Goal: Information Seeking & Learning: Learn about a topic

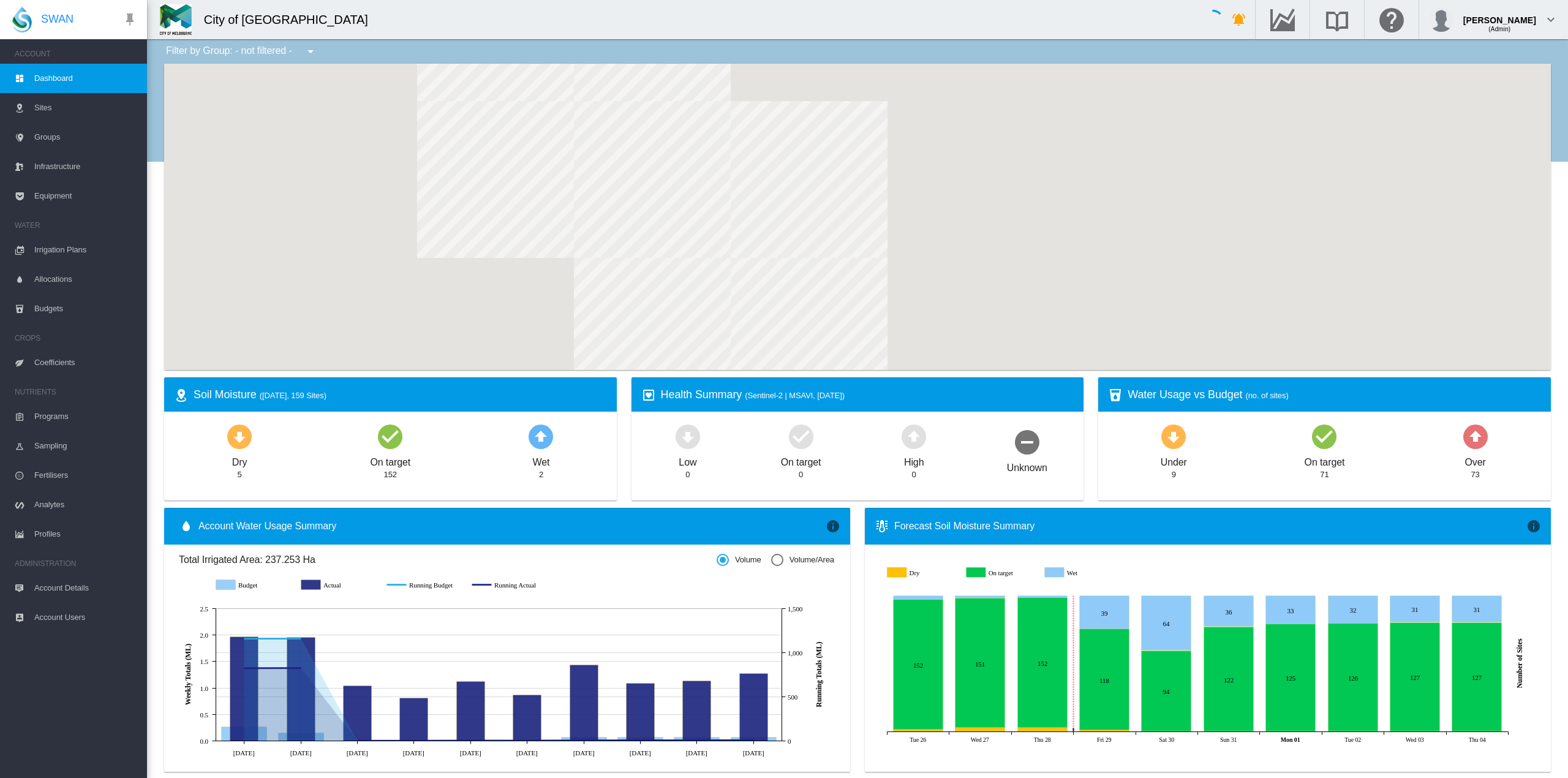
click at [310, 49] on md-icon "icon-menu-down" at bounding box center [311, 51] width 15 height 15
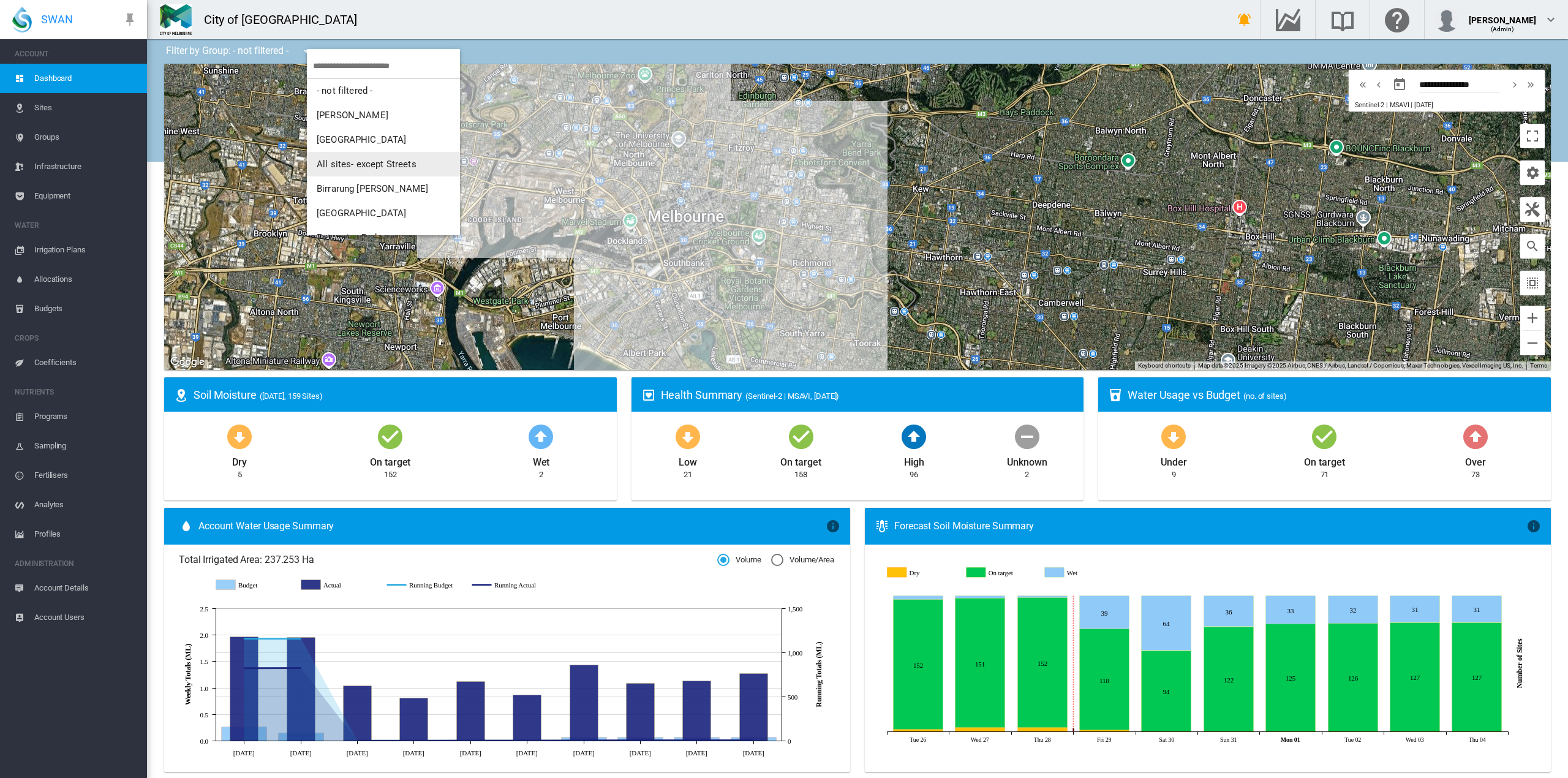
click at [344, 162] on span "All sites- except Streets" at bounding box center [367, 164] width 100 height 11
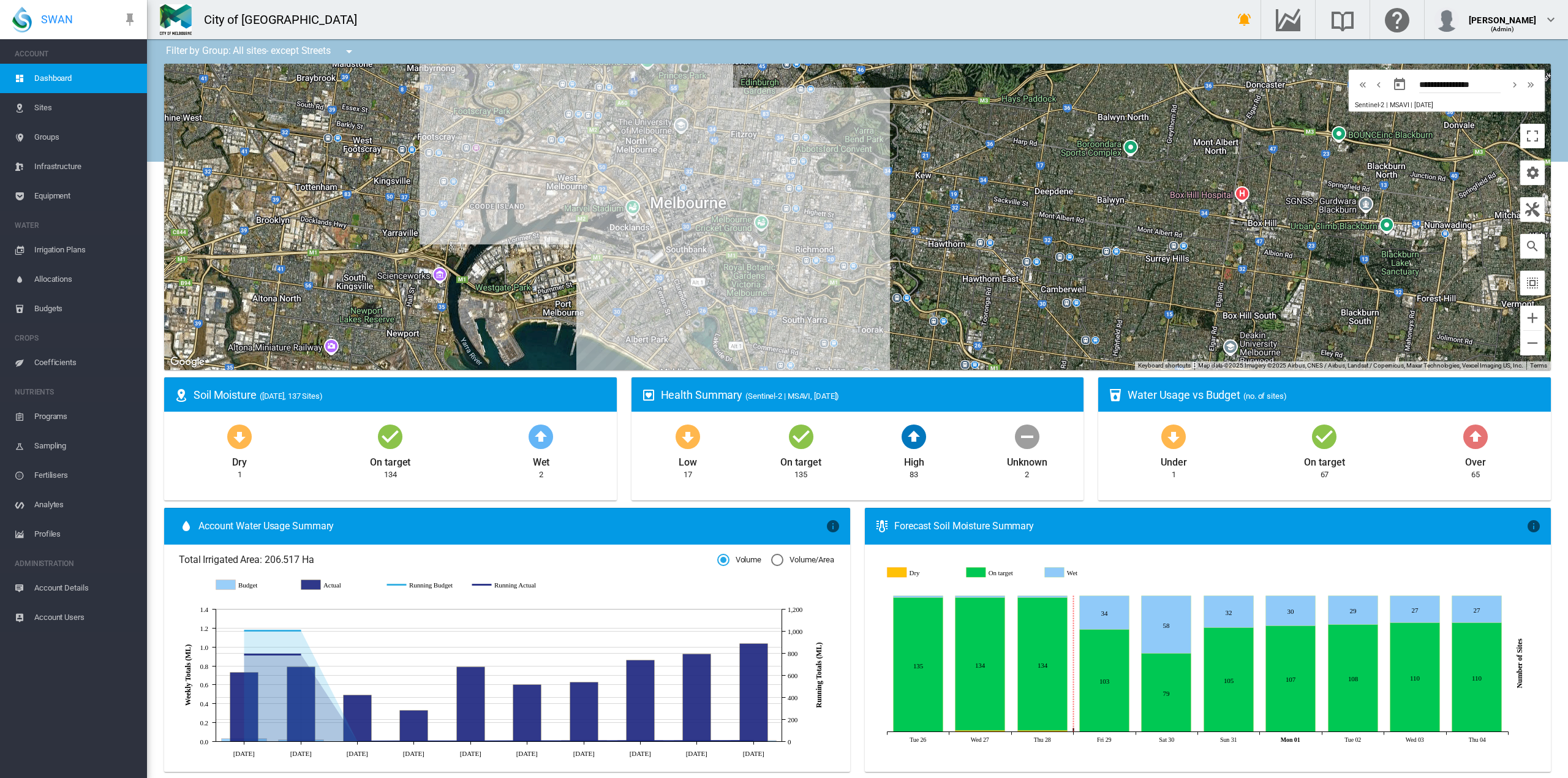
drag, startPoint x: 787, startPoint y: 356, endPoint x: 790, endPoint y: 322, distance: 34.1
click at [790, 322] on div at bounding box center [857, 216] width 1386 height 306
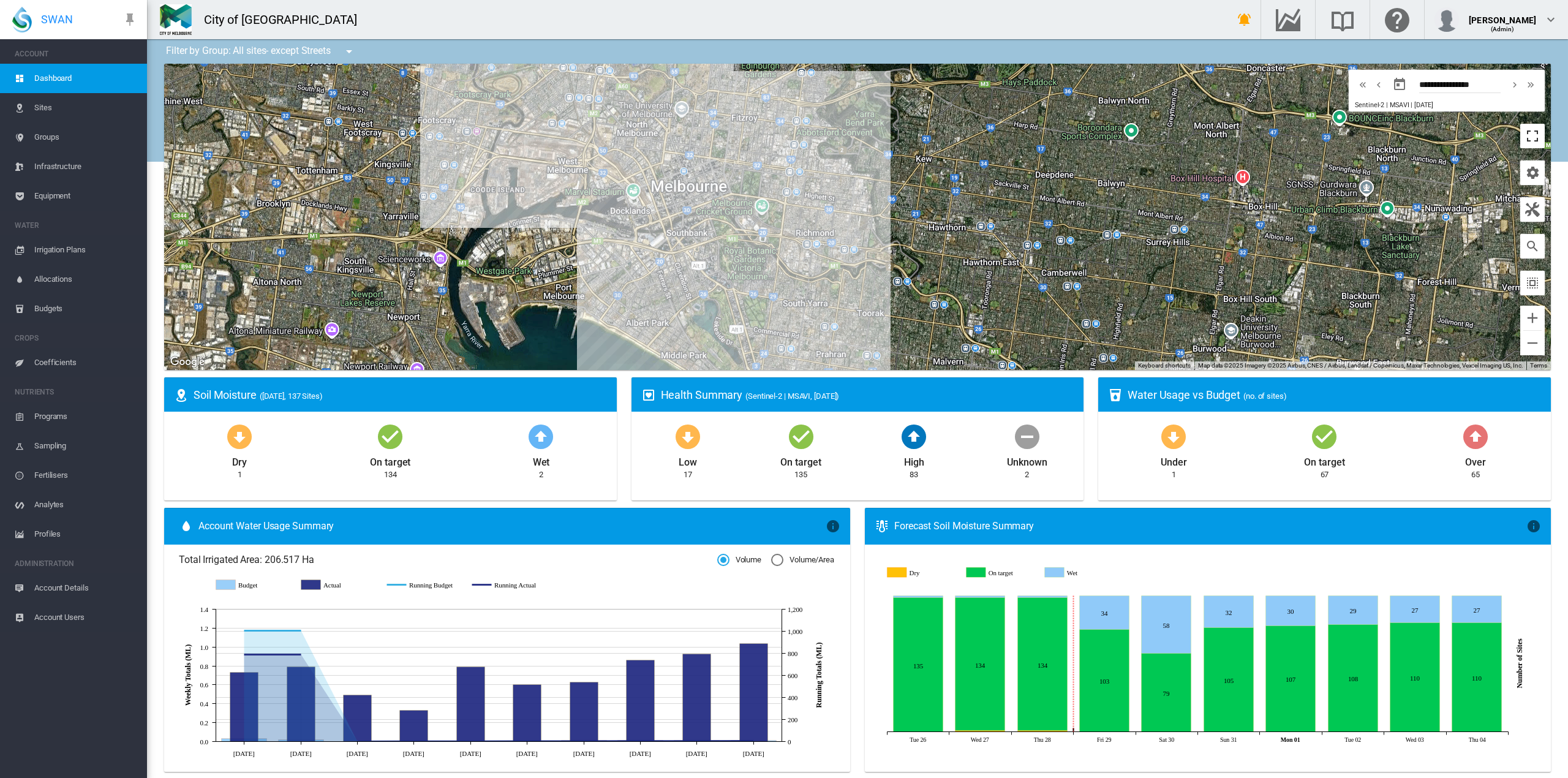
click at [1524, 136] on button "Toggle fullscreen view" at bounding box center [1532, 136] width 24 height 24
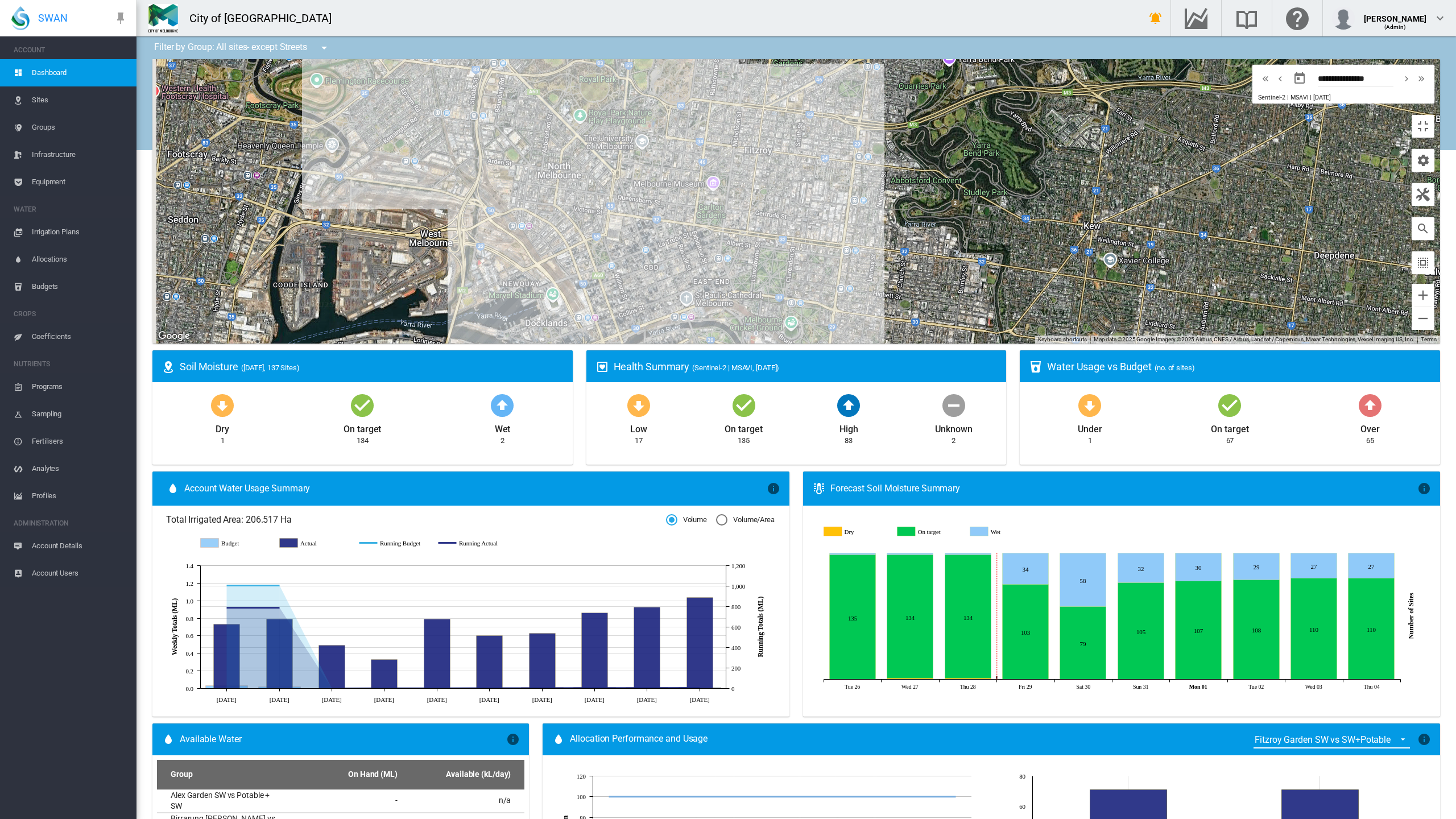
drag, startPoint x: 479, startPoint y: 289, endPoint x: 583, endPoint y: 480, distance: 217.5
click at [583, 344] on div at bounding box center [796, 201] width 1287 height 284
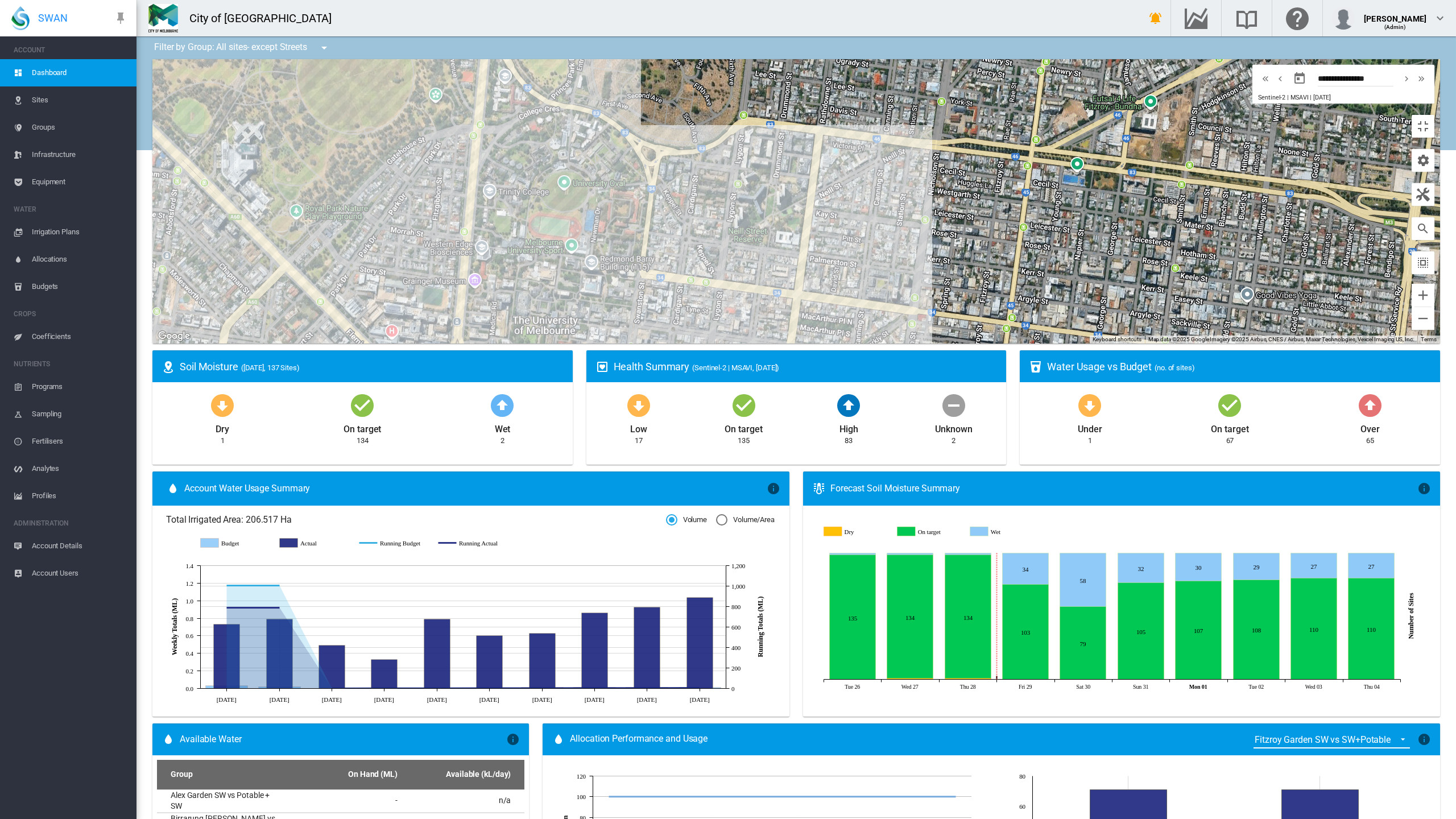
click at [469, 248] on div at bounding box center [796, 201] width 1287 height 284
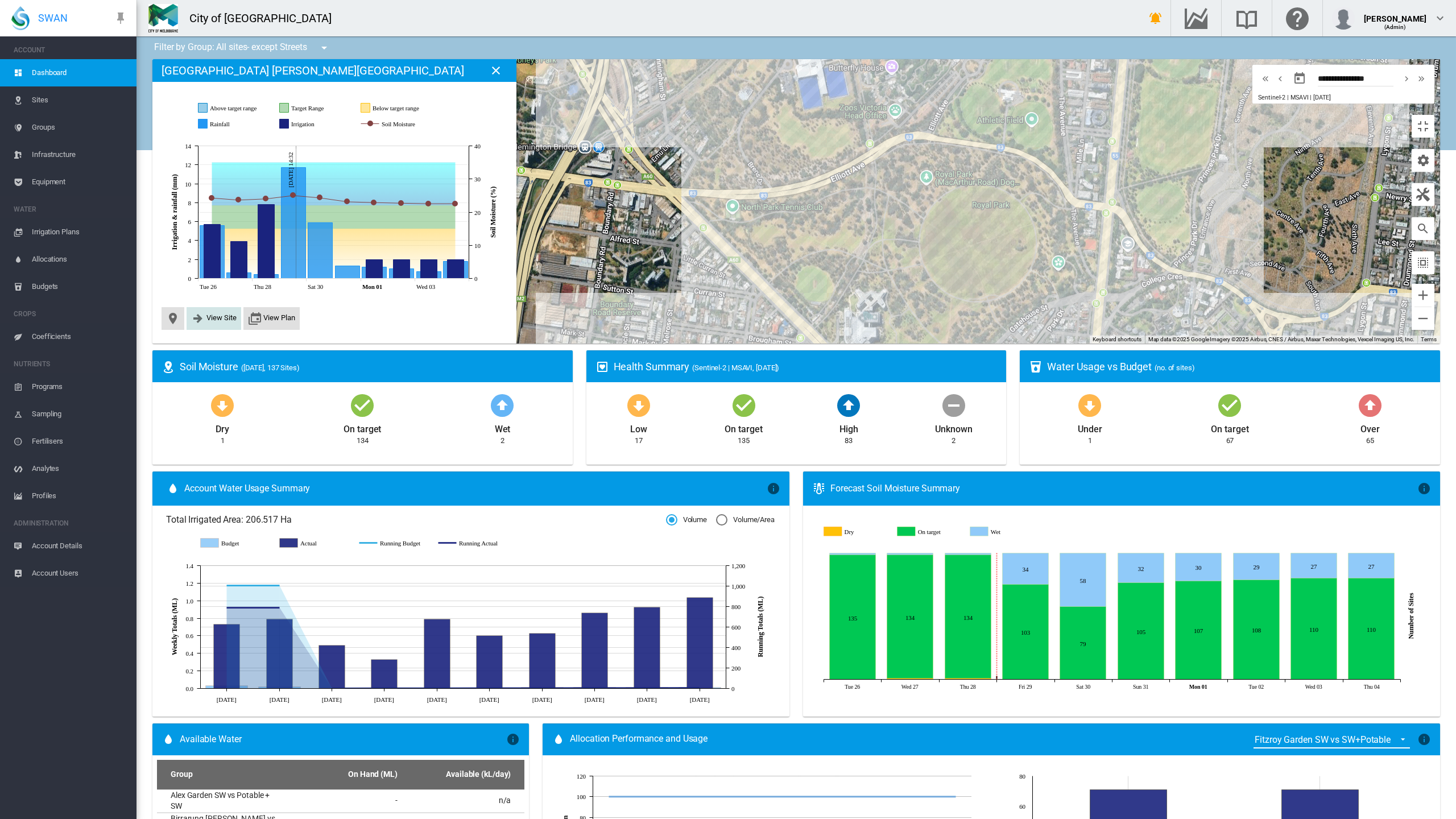
click at [191, 312] on md-icon "icon-arrow-right-bold" at bounding box center [198, 318] width 14 height 14
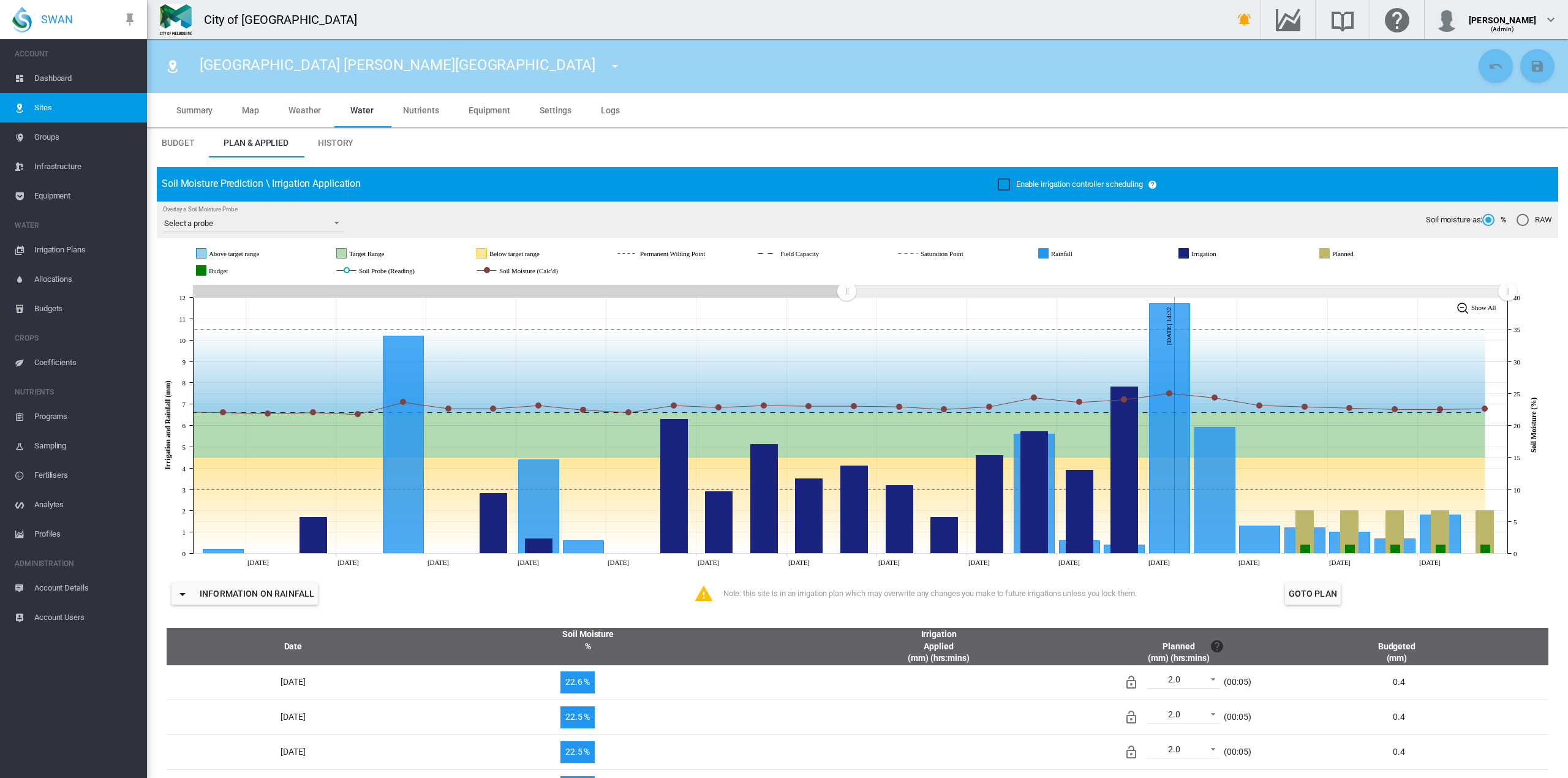
drag, startPoint x: 1197, startPoint y: 290, endPoint x: 846, endPoint y: 271, distance: 351.5
click at [846, 271] on div "JavaScript chart by amCharts [DATE] Above target range Target Range Below targe…" at bounding box center [857, 403] width 1401 height 331
click at [491, 112] on span "Equipment" at bounding box center [489, 110] width 42 height 10
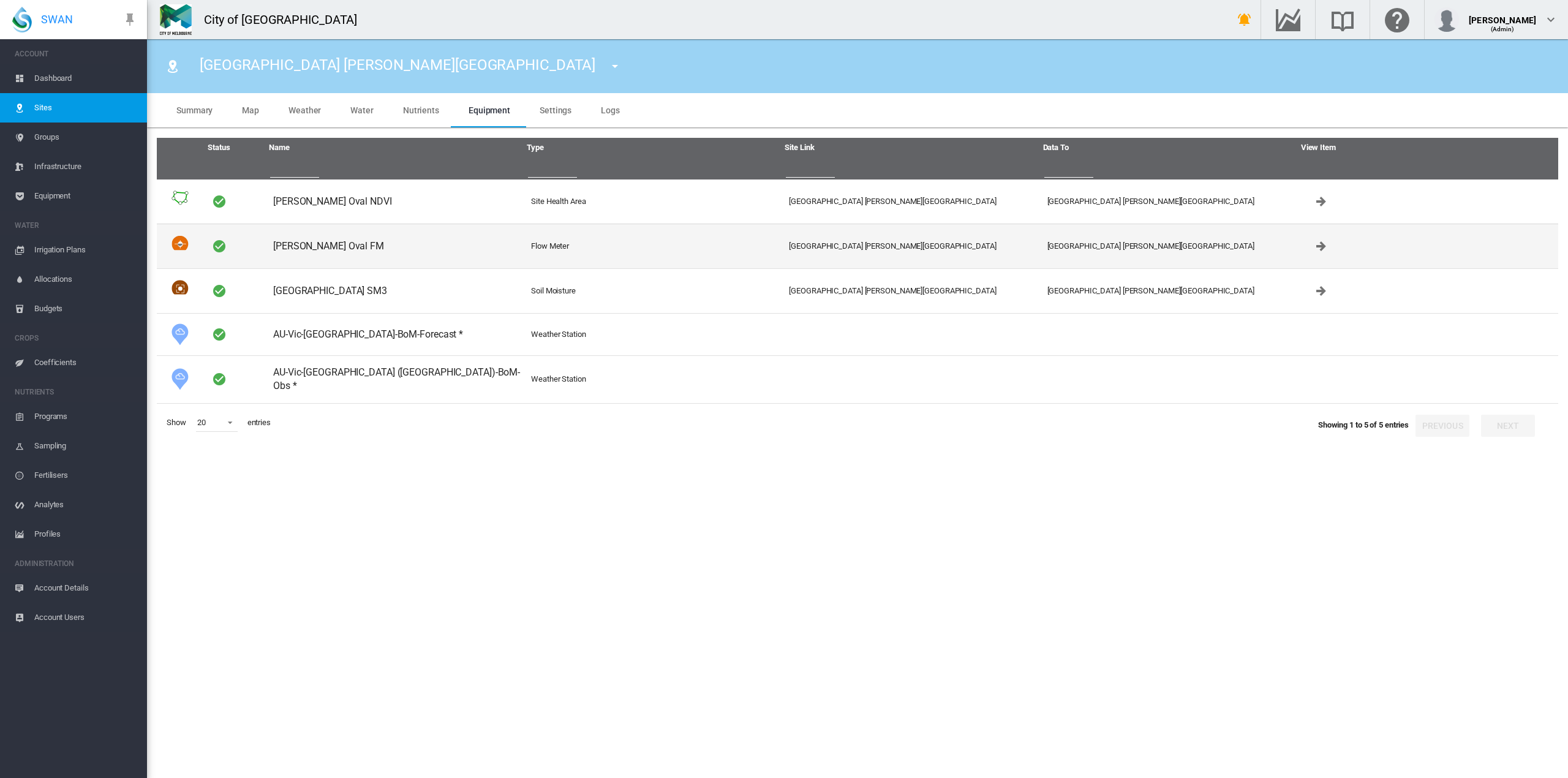
click at [531, 241] on td "Flow Meter" at bounding box center [655, 246] width 258 height 45
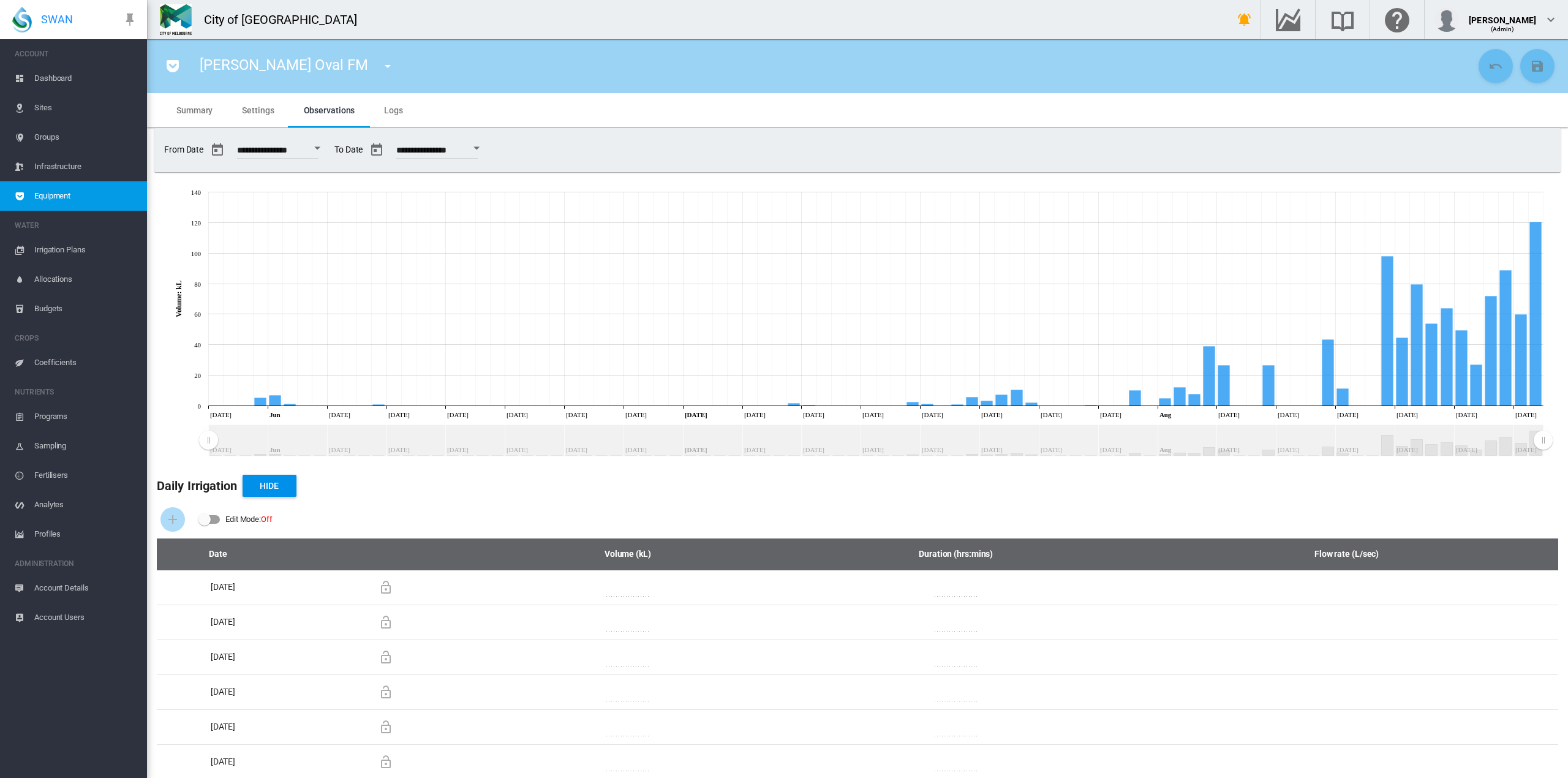
click at [47, 73] on span "Dashboard" at bounding box center [85, 78] width 103 height 30
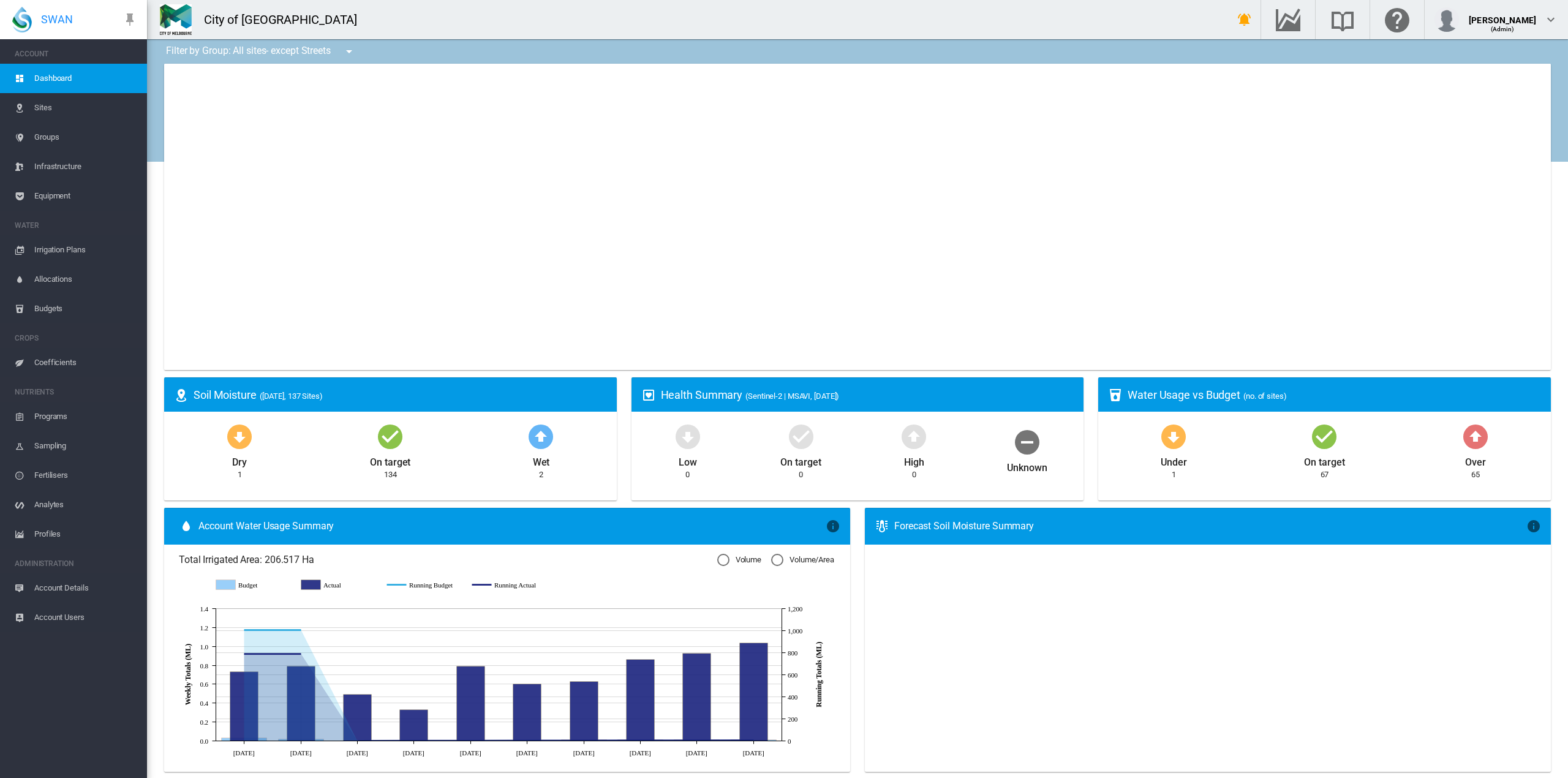
type input "**********"
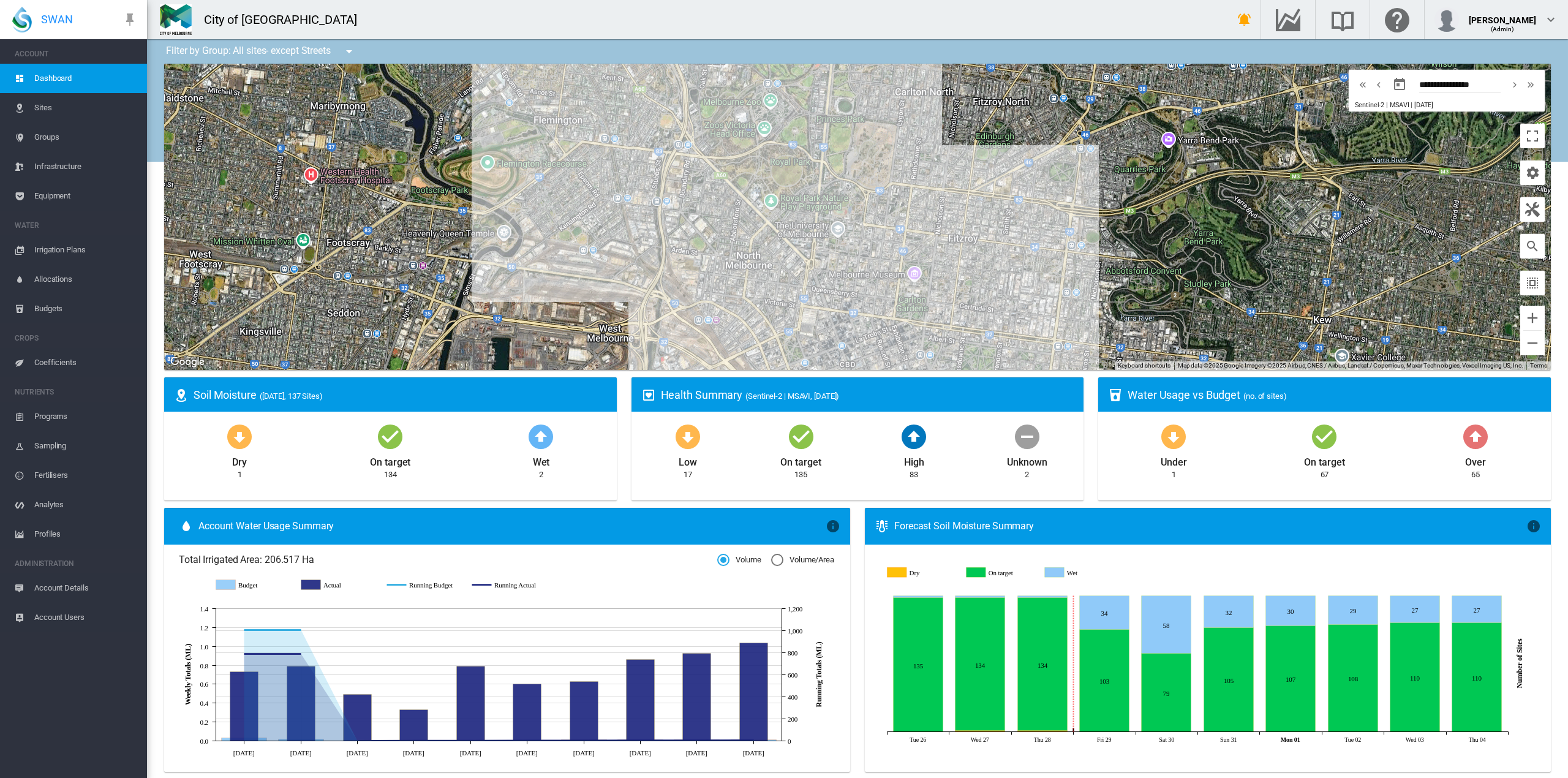
drag, startPoint x: 1272, startPoint y: 330, endPoint x: 900, endPoint y: 214, distance: 389.7
click at [900, 214] on div at bounding box center [857, 216] width 1386 height 306
click at [346, 48] on md-icon "icon-menu-down" at bounding box center [349, 51] width 15 height 15
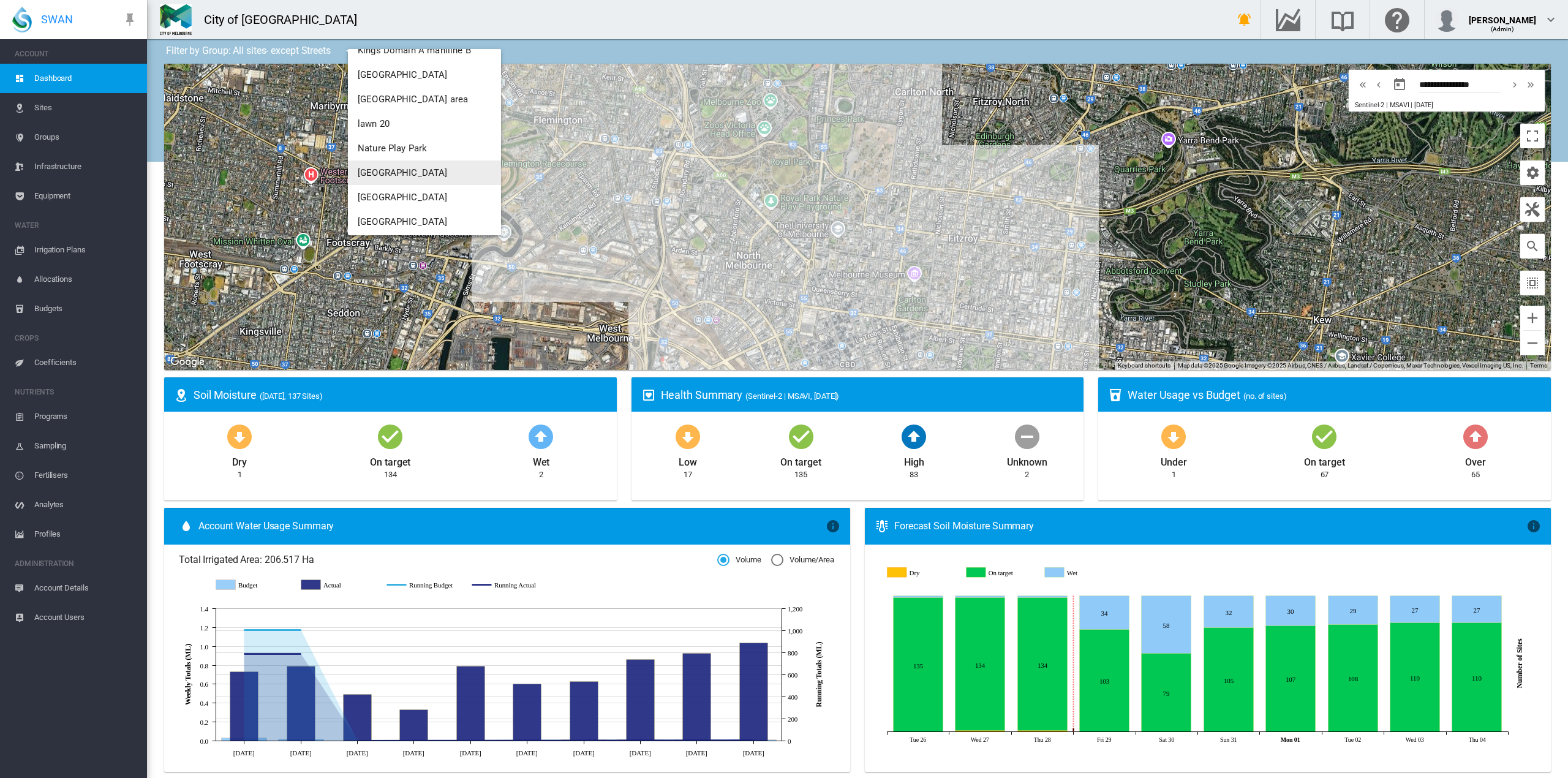
scroll to position [490, 0]
click at [388, 163] on span "Region 1" at bounding box center [375, 164] width 36 height 11
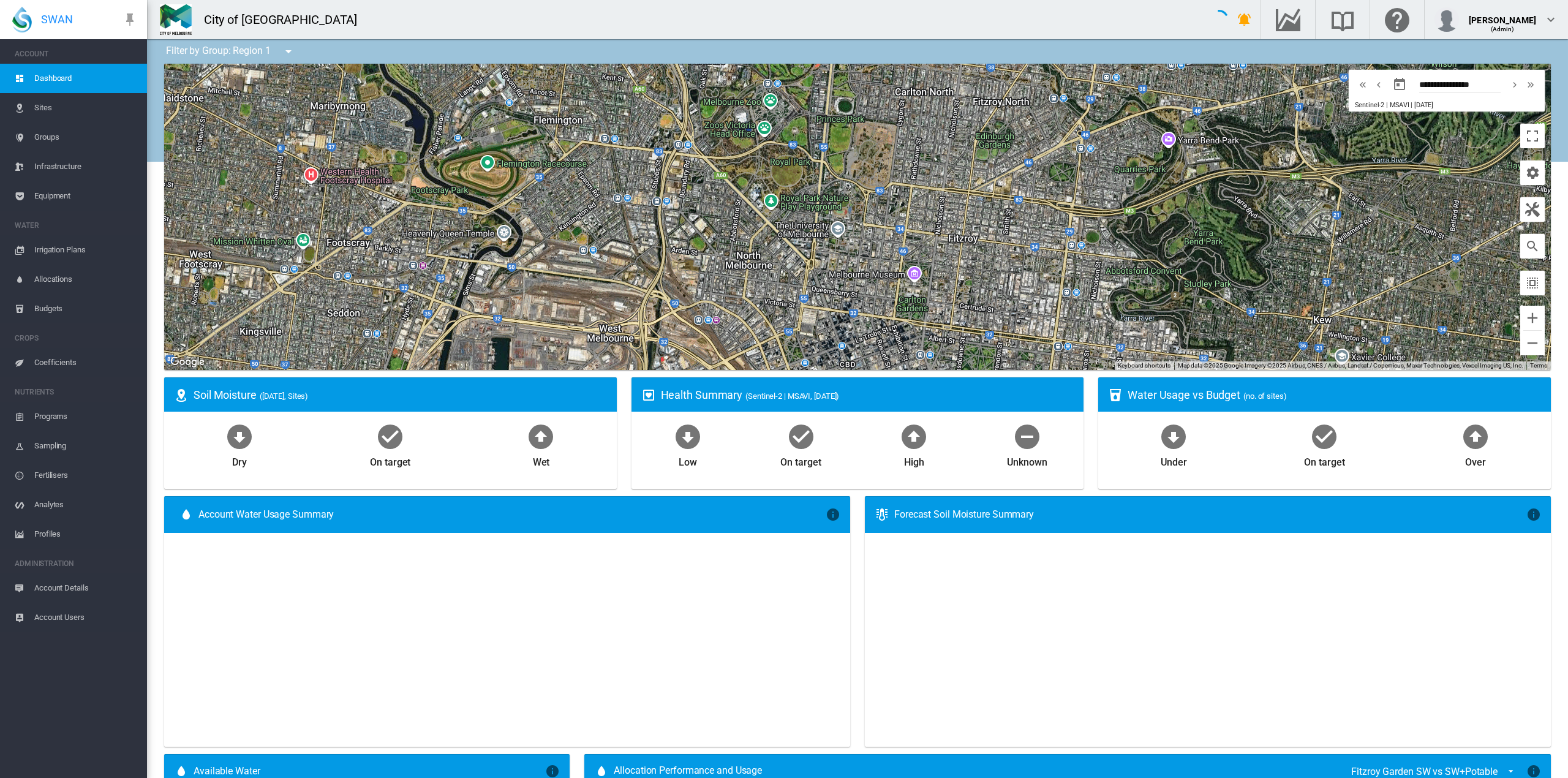
scroll to position [0, 0]
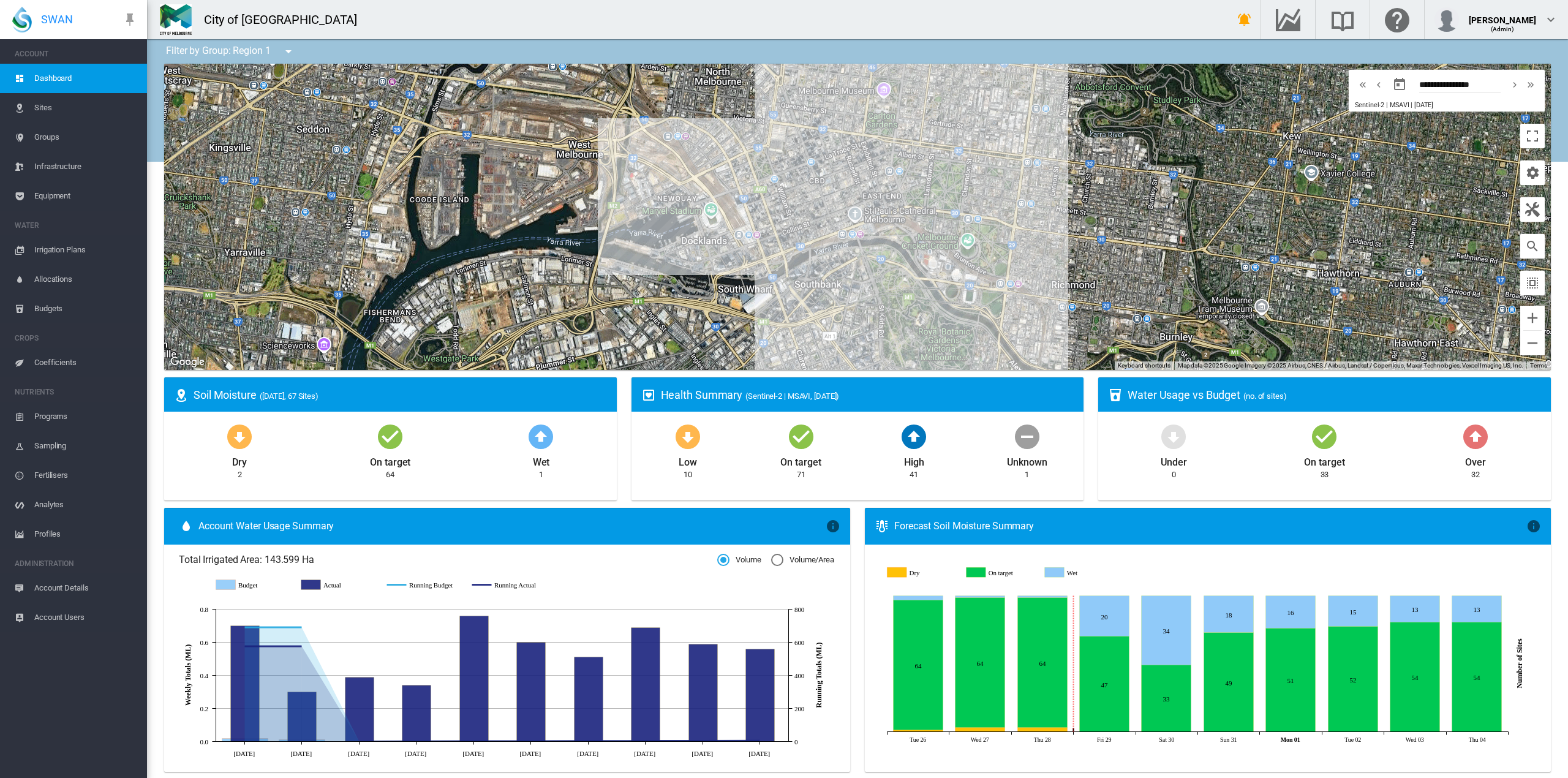
drag, startPoint x: 814, startPoint y: 160, endPoint x: 843, endPoint y: 275, distance: 118.6
click at [843, 275] on div at bounding box center [857, 216] width 1386 height 306
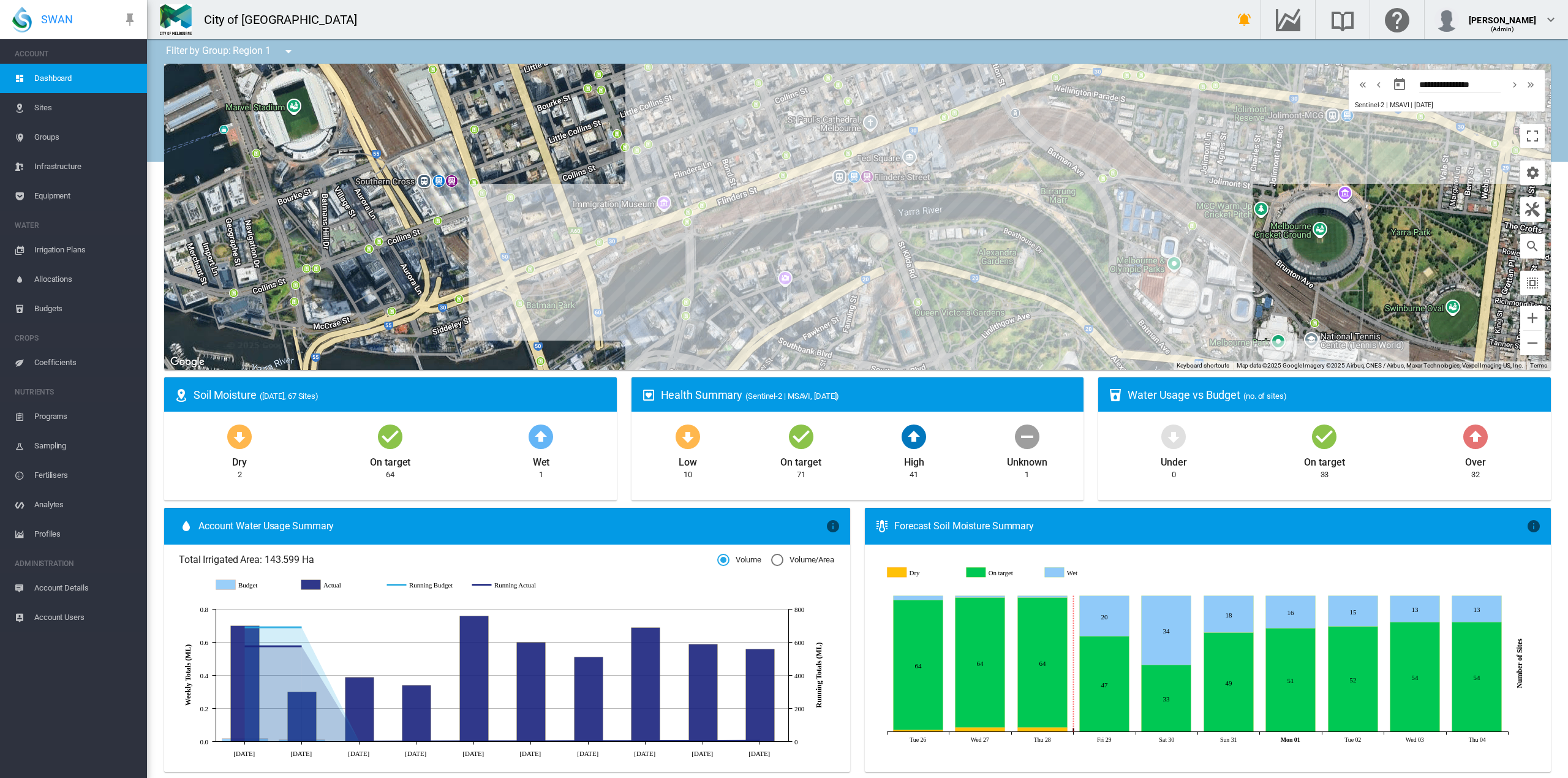
drag, startPoint x: 809, startPoint y: 139, endPoint x: 841, endPoint y: 275, distance: 139.7
click at [841, 275] on div at bounding box center [857, 216] width 1386 height 306
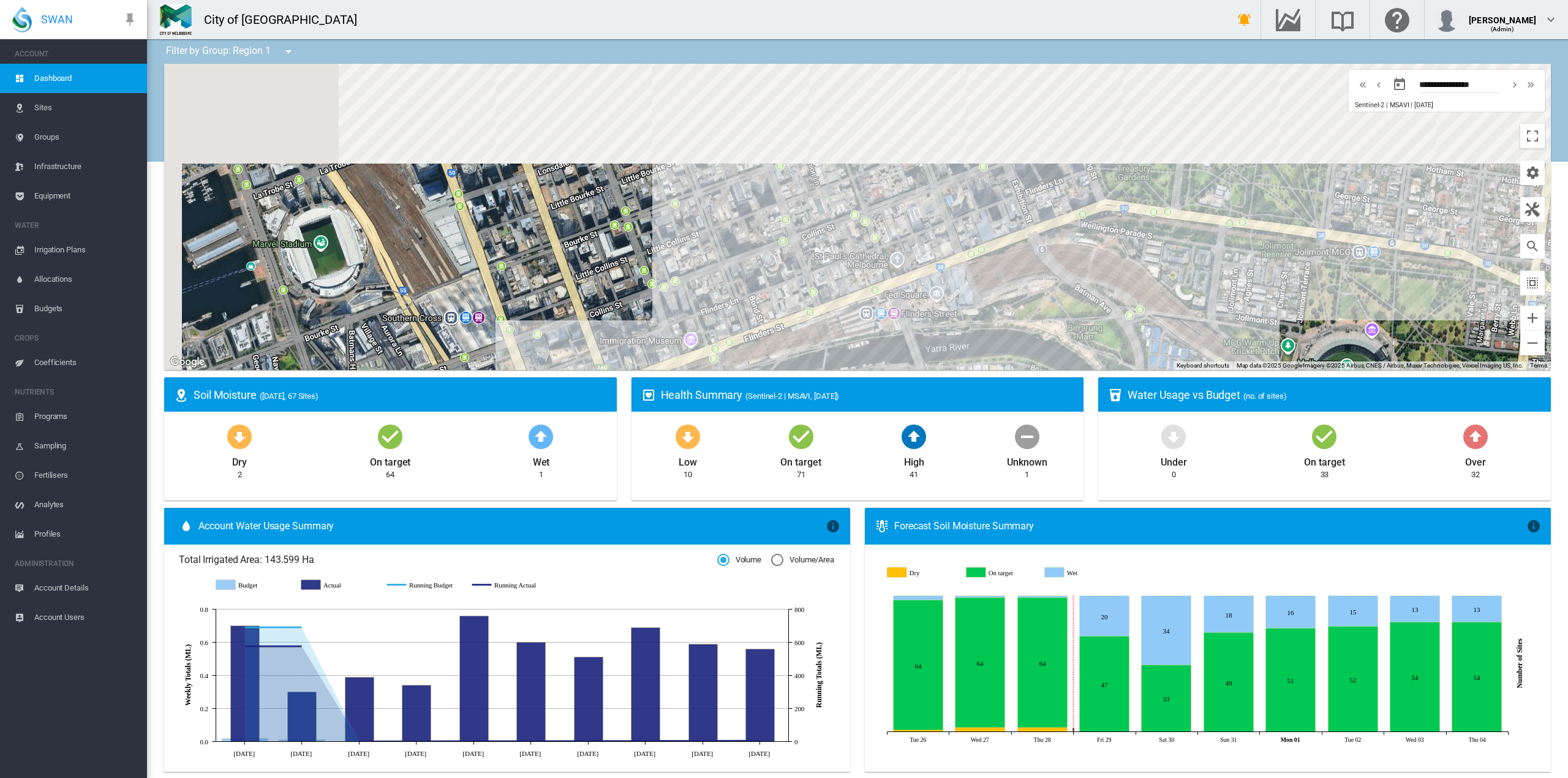
drag, startPoint x: 789, startPoint y: 128, endPoint x: 822, endPoint y: 273, distance: 148.7
click at [822, 273] on div at bounding box center [857, 216] width 1386 height 306
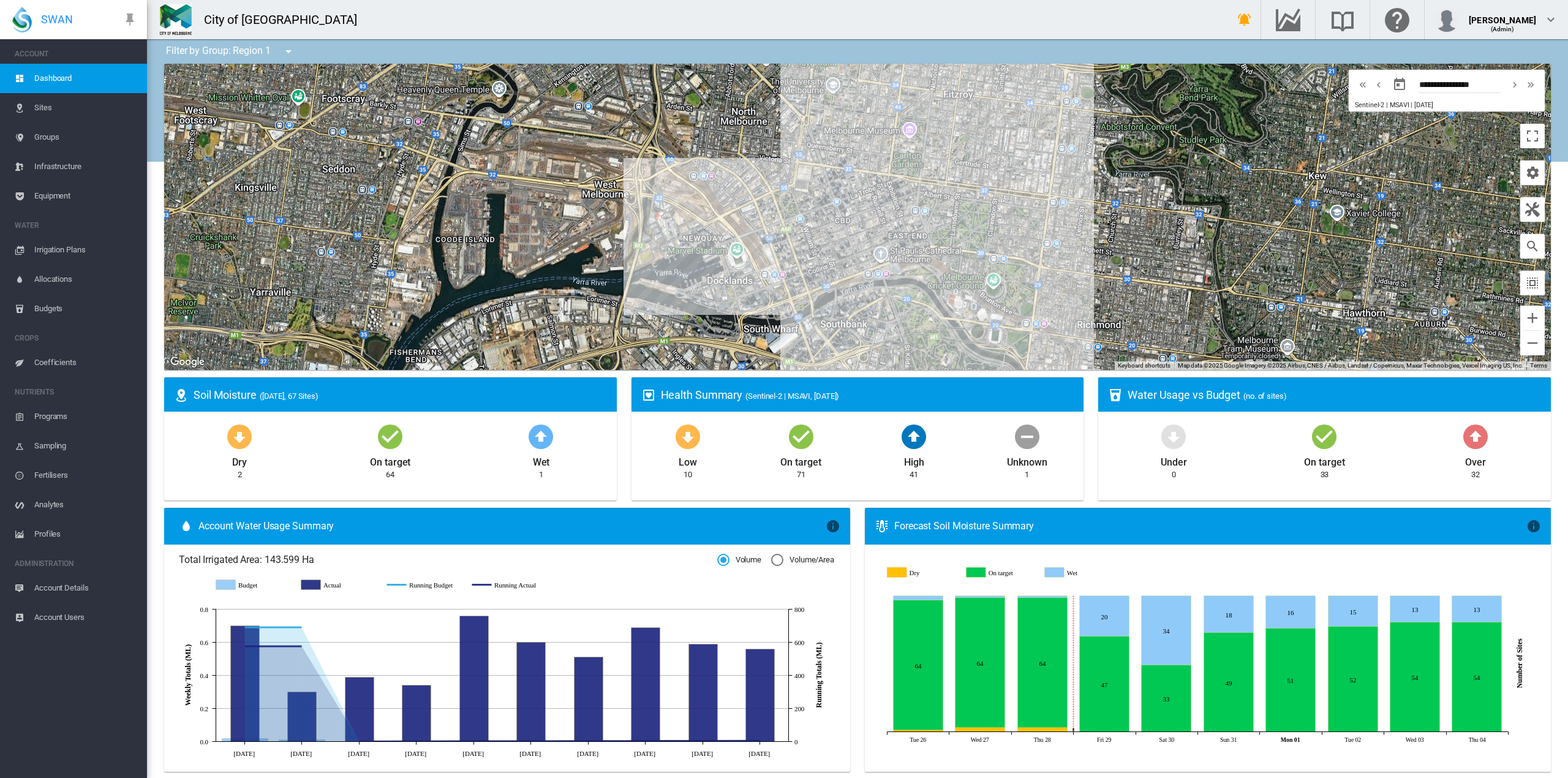
drag, startPoint x: 1123, startPoint y: 302, endPoint x: 1096, endPoint y: 311, distance: 28.5
click at [1096, 311] on div at bounding box center [857, 216] width 1386 height 306
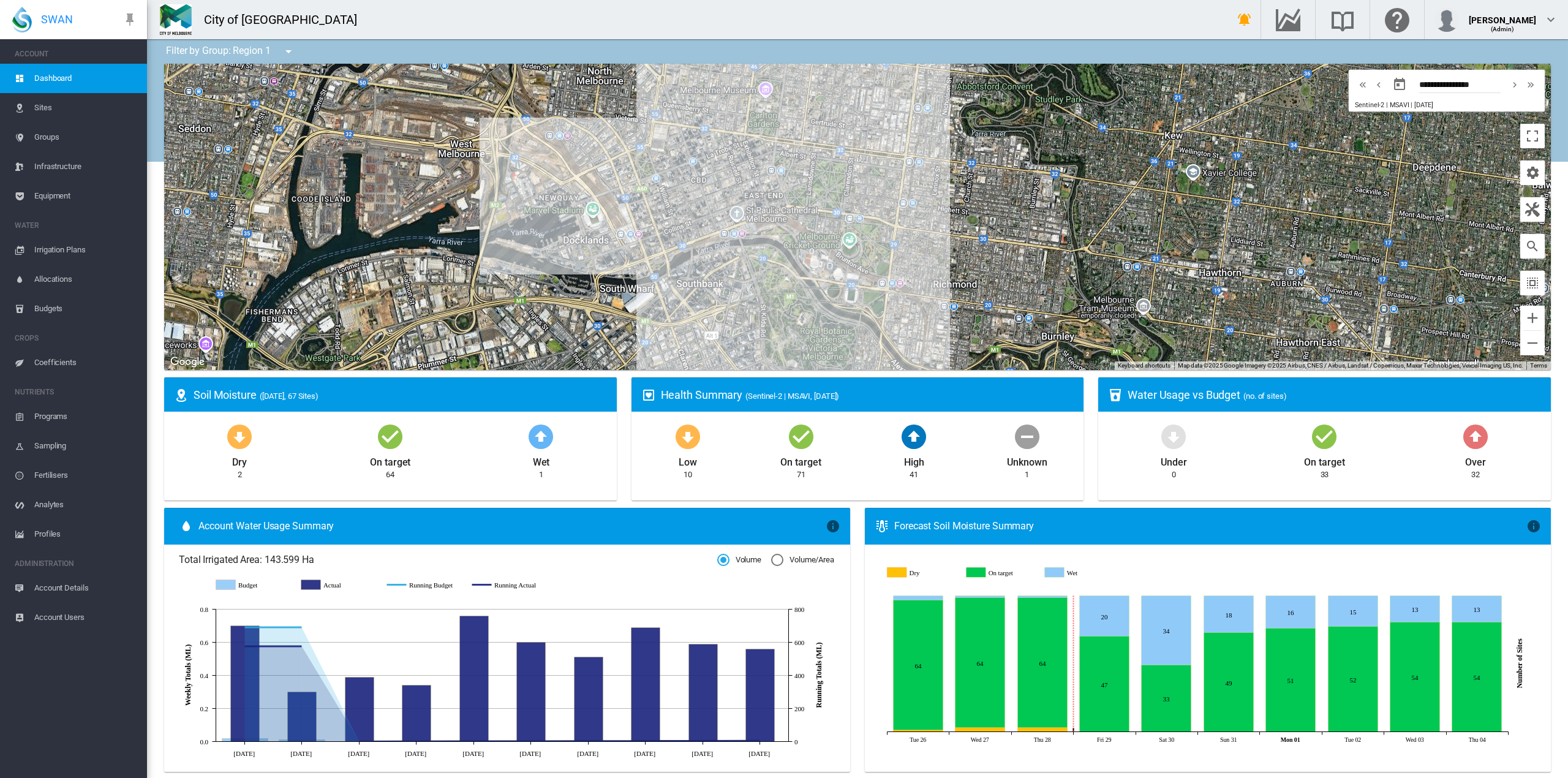
drag, startPoint x: 689, startPoint y: 115, endPoint x: 550, endPoint y: 86, distance: 142.0
click at [550, 86] on div at bounding box center [857, 216] width 1386 height 306
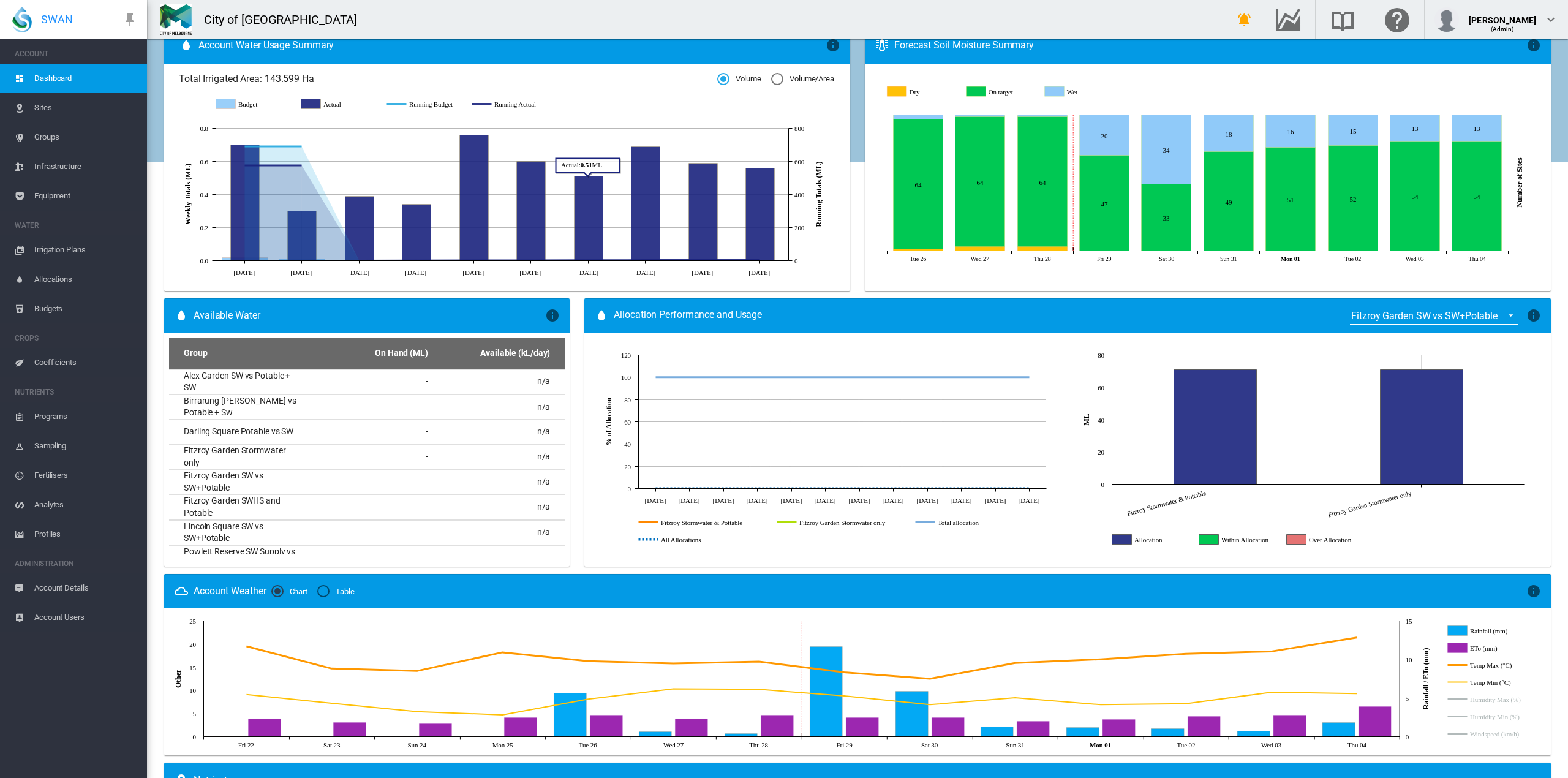
scroll to position [490, 0]
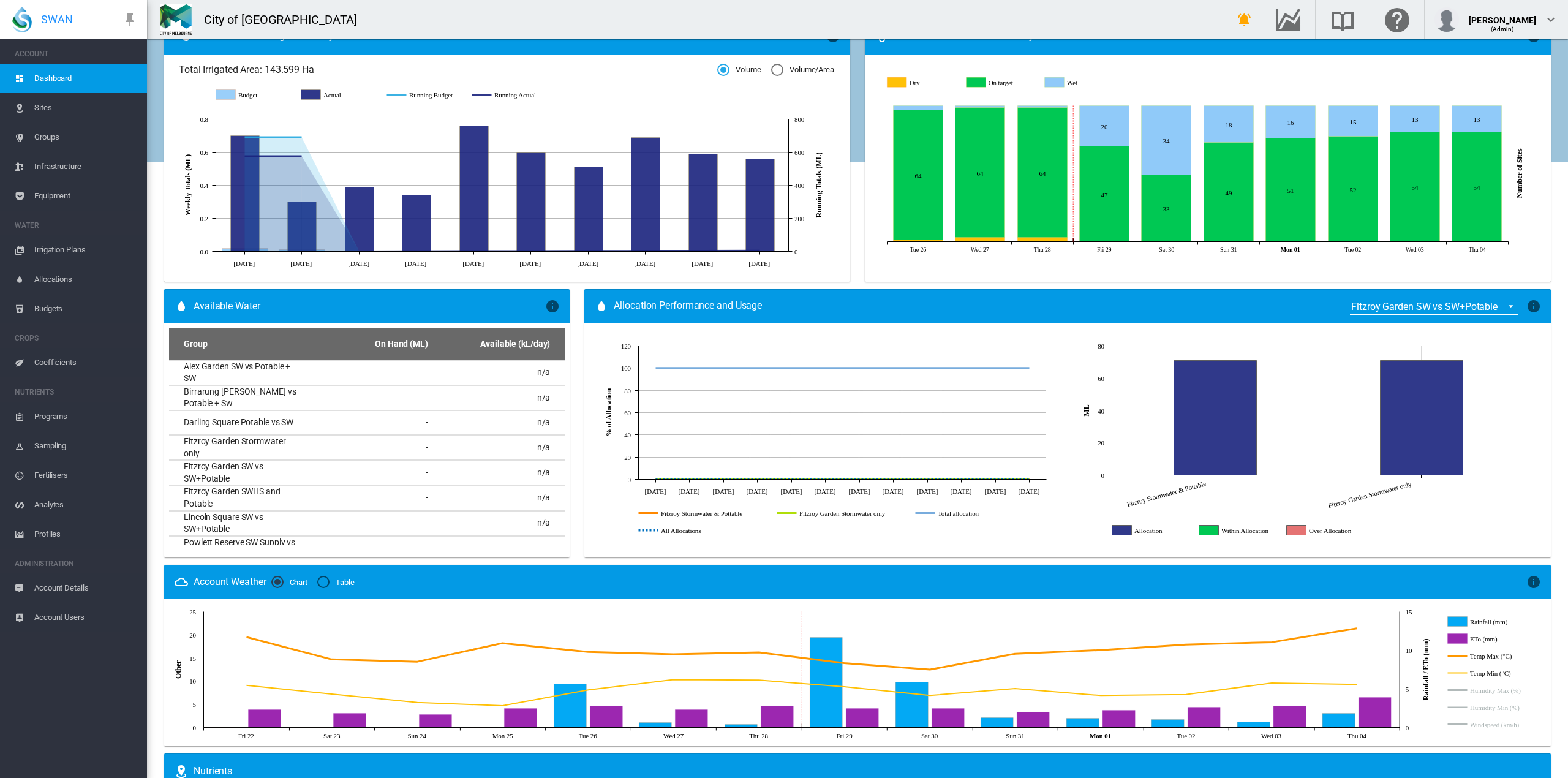
click at [1500, 306] on span "{{'ALLOCATION.SELECT_GROUP' | i18next}}: Fitzroy Garden SW vs SW+Potable" at bounding box center [1507, 305] width 15 height 11
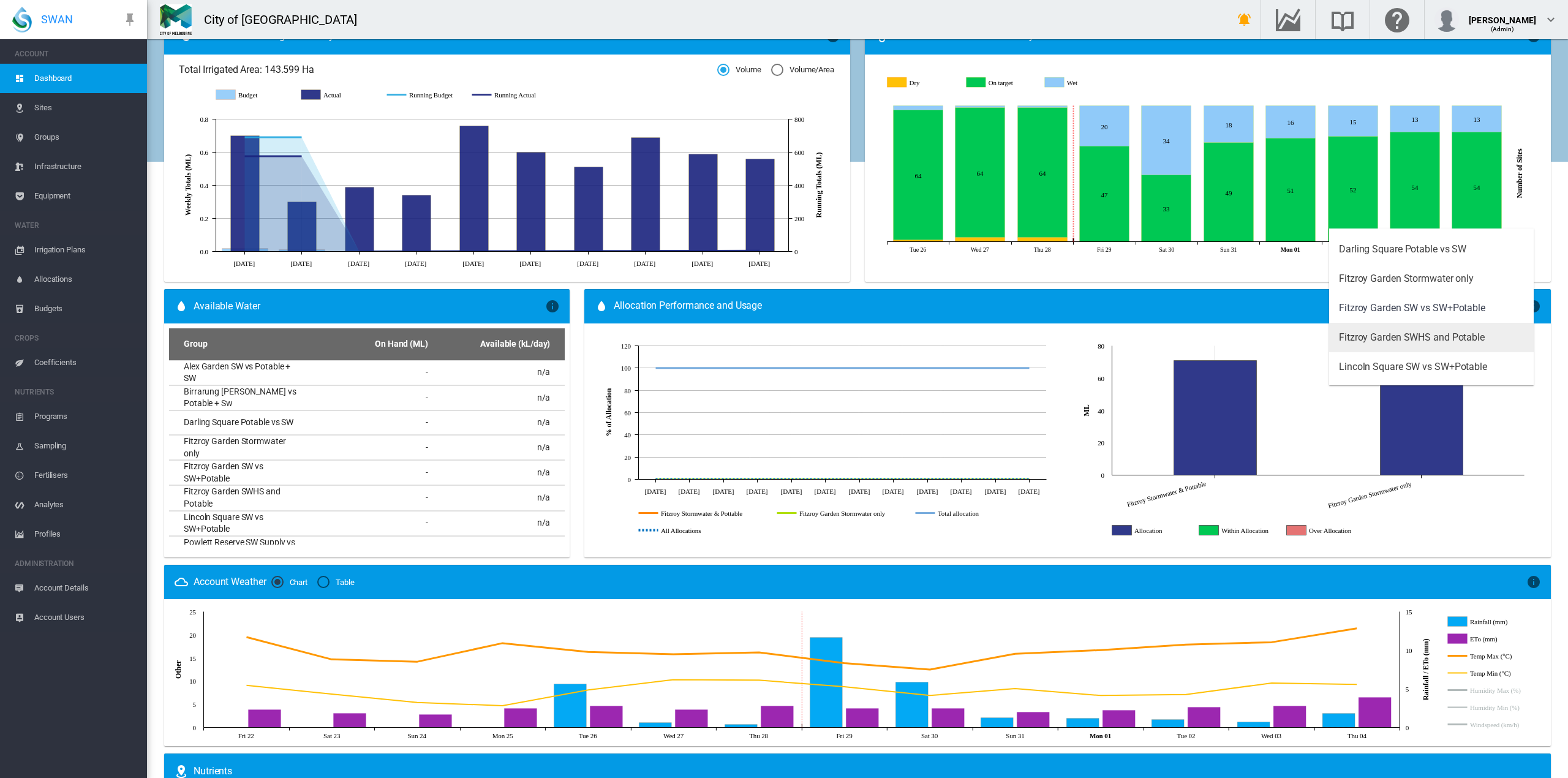
scroll to position [0, 0]
drag, startPoint x: 1551, startPoint y: 142, endPoint x: 1567, endPoint y: 200, distance: 60.2
click at [1567, 200] on md-backdrop at bounding box center [784, 389] width 1568 height 778
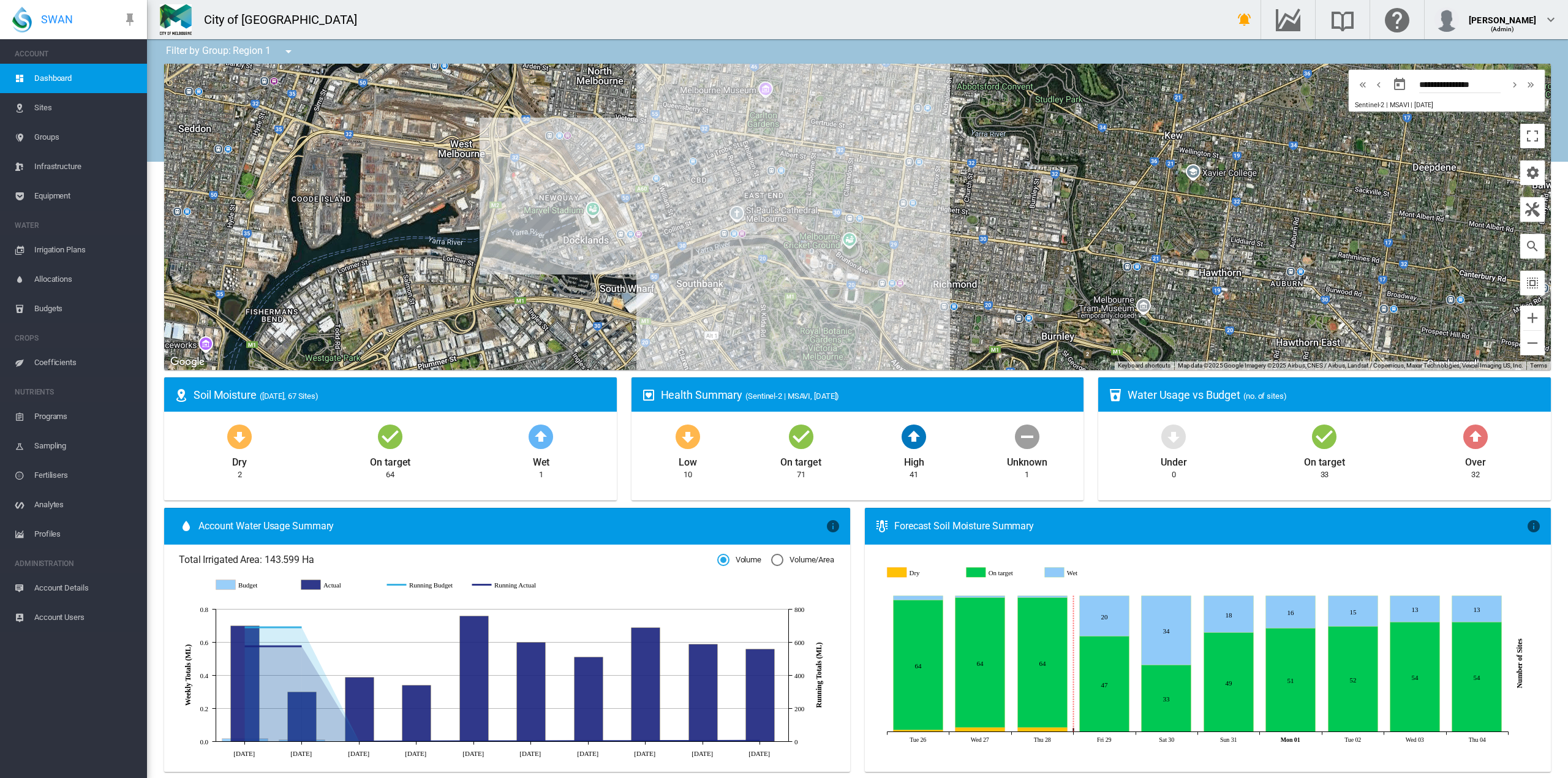
click at [288, 50] on md-icon "icon-menu-down" at bounding box center [288, 51] width 15 height 15
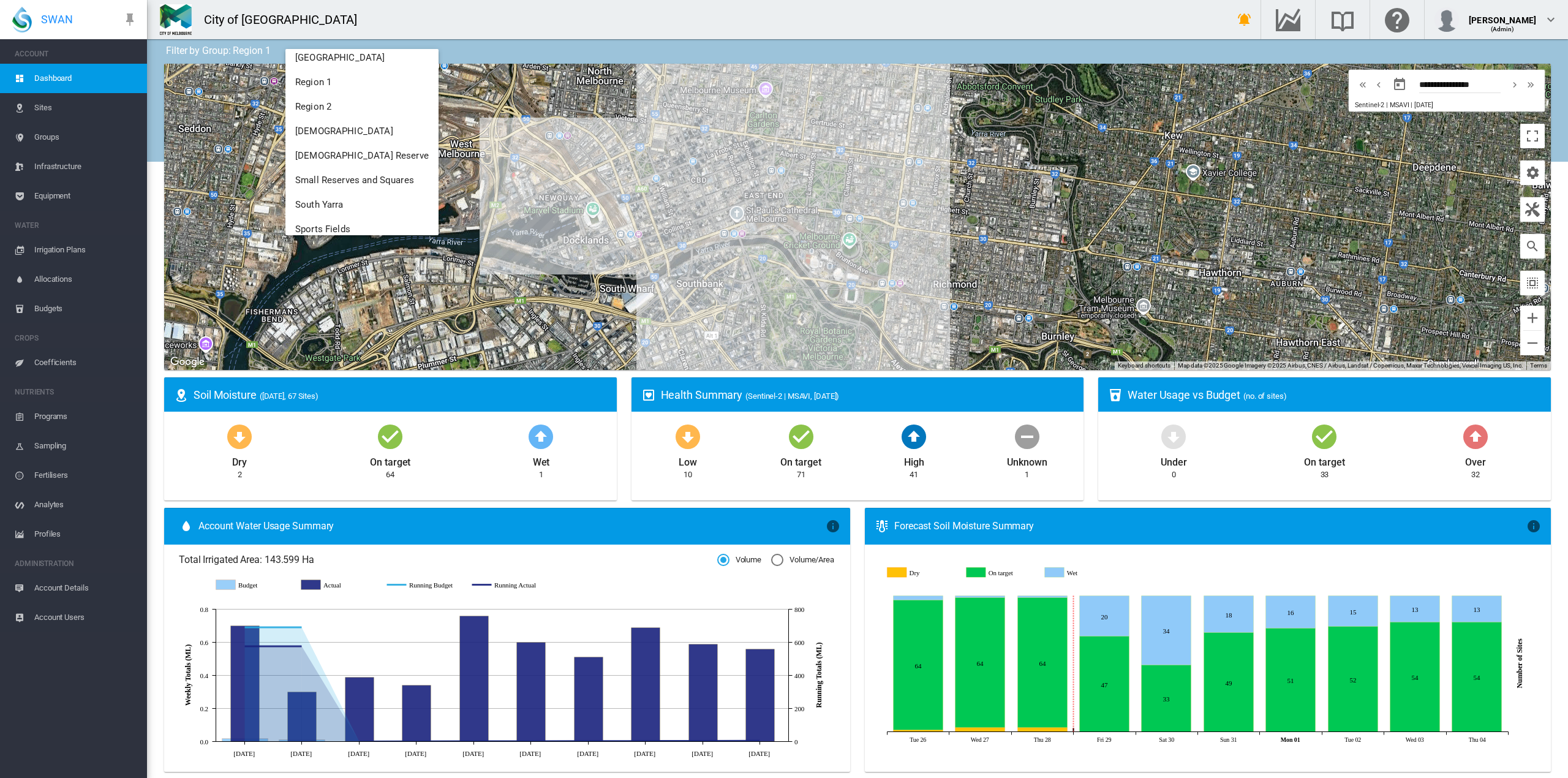
scroll to position [550, 0]
click at [327, 121] on button "Region 2" at bounding box center [362, 128] width 153 height 24
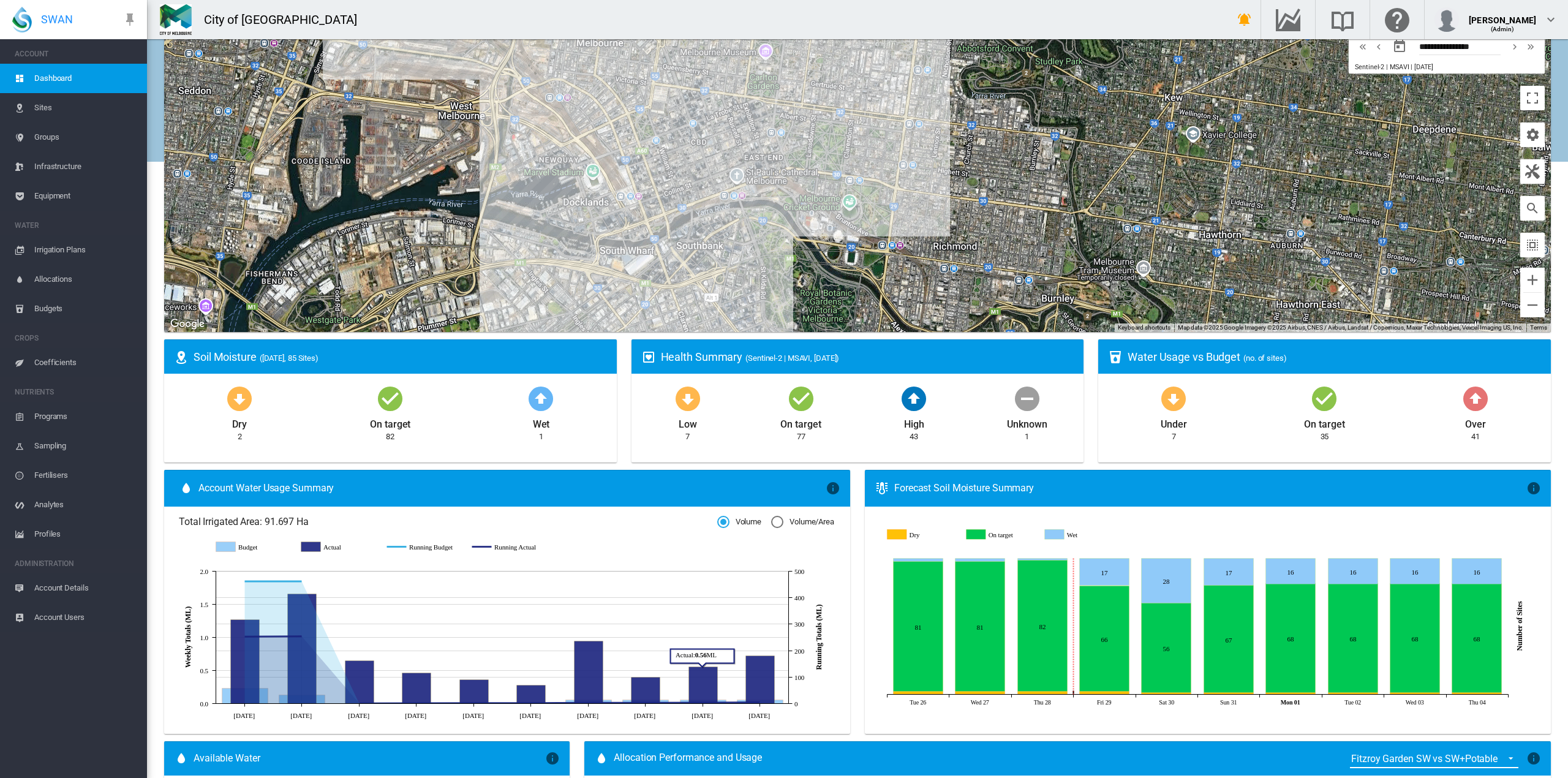
scroll to position [0, 0]
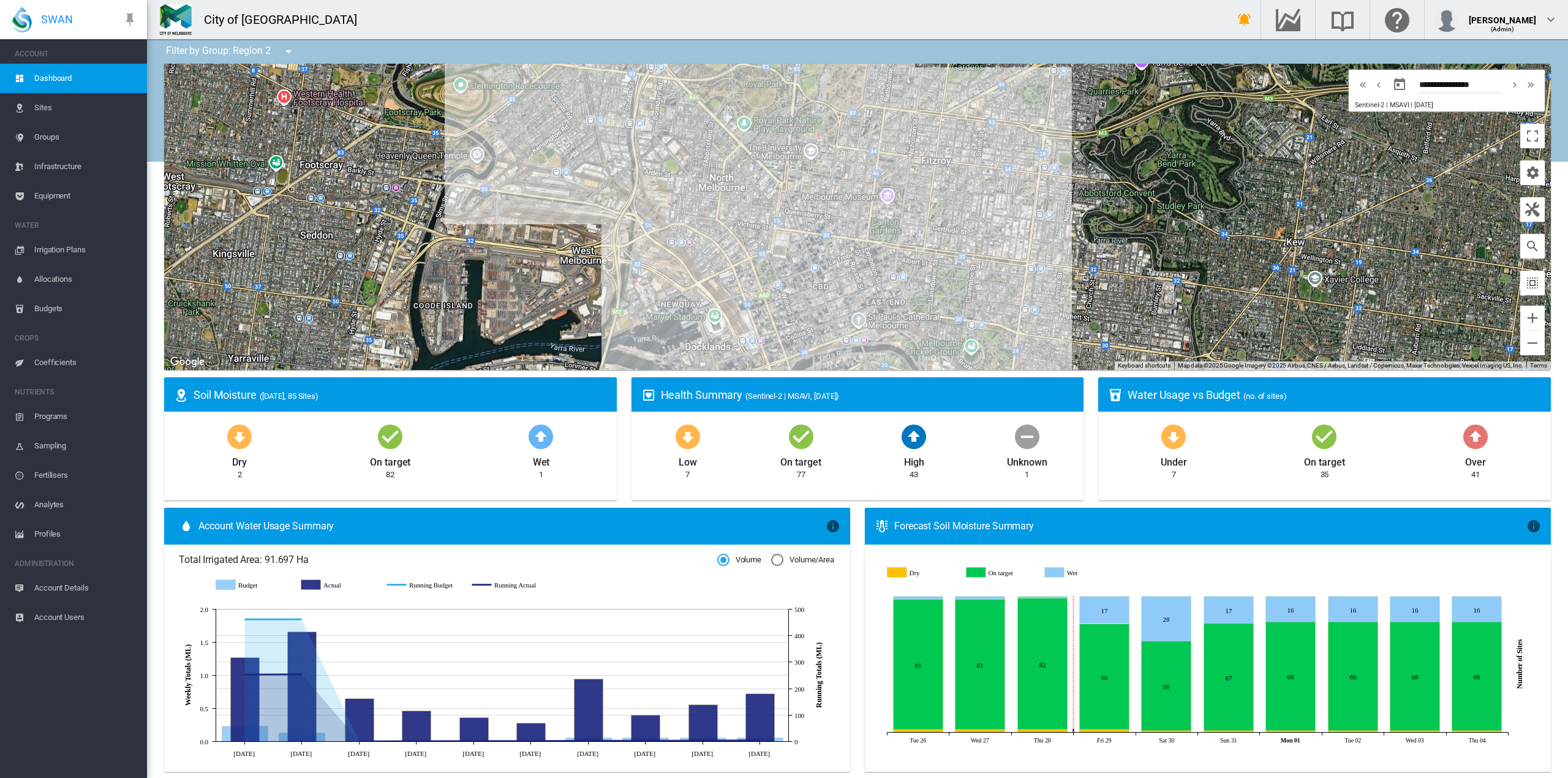
drag, startPoint x: 729, startPoint y: 270, endPoint x: 858, endPoint y: 384, distance: 172.2
click at [858, 384] on div "Filter by Group: Region 2 To navigate the map with touch gestures double-tap an…" at bounding box center [857, 765] width 1421 height 1453
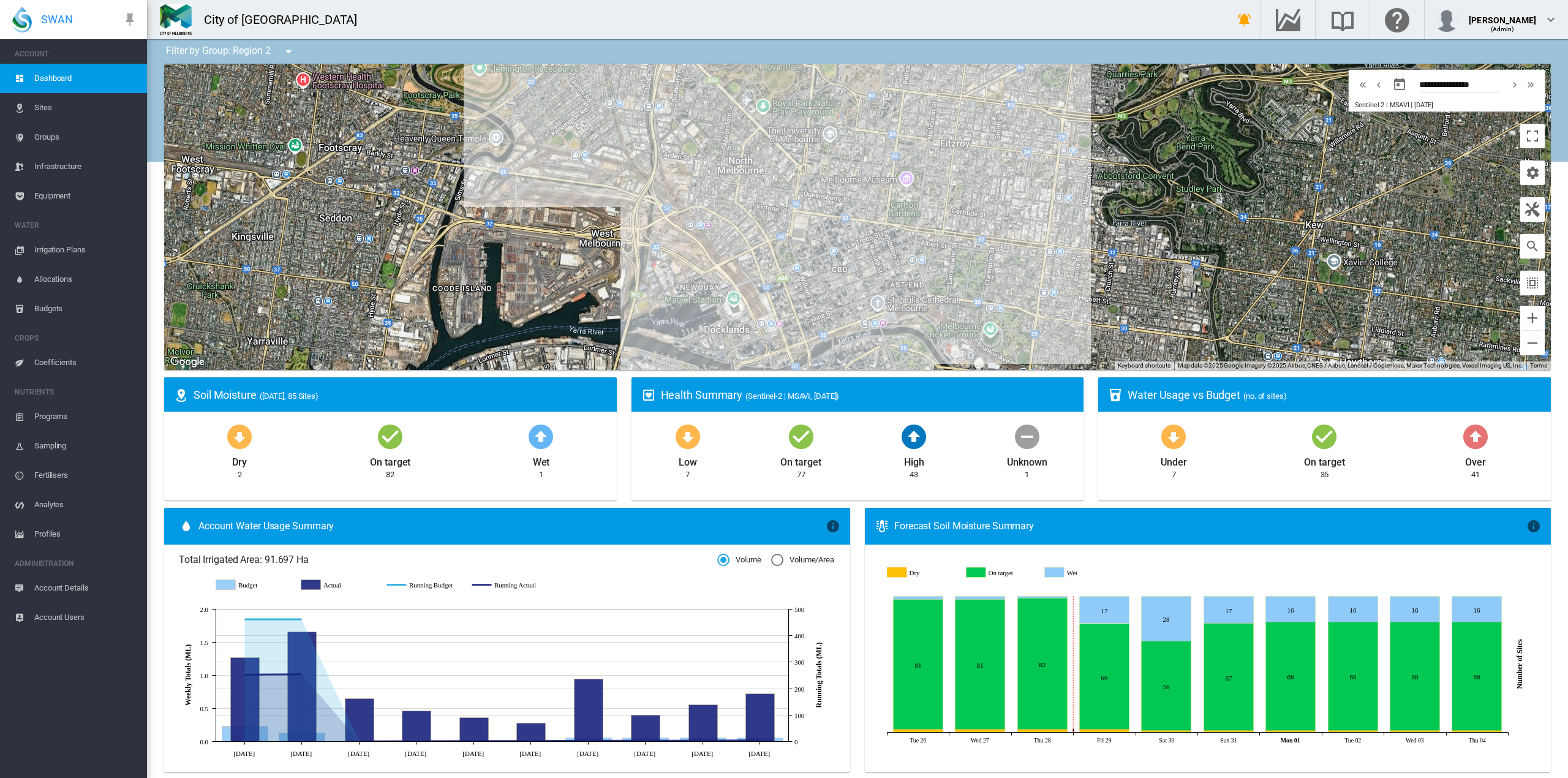
drag, startPoint x: 872, startPoint y: 246, endPoint x: 897, endPoint y: 236, distance: 26.9
click at [897, 236] on div at bounding box center [857, 216] width 1386 height 306
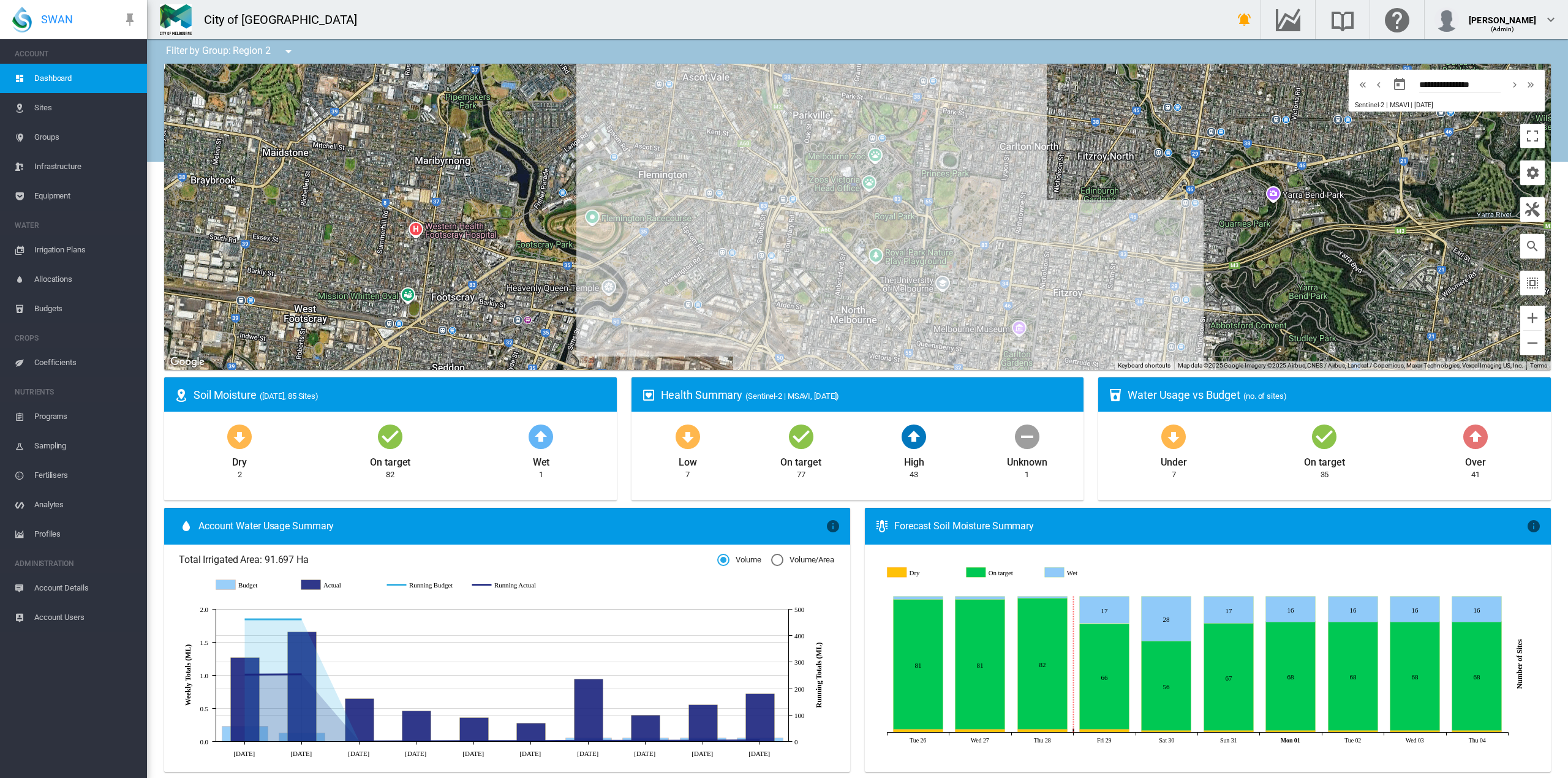
drag, startPoint x: 692, startPoint y: 112, endPoint x: 808, endPoint y: 265, distance: 192.0
click at [808, 265] on div at bounding box center [857, 216] width 1386 height 306
click at [1237, 19] on md-icon "icon-bell-ring" at bounding box center [1244, 19] width 15 height 15
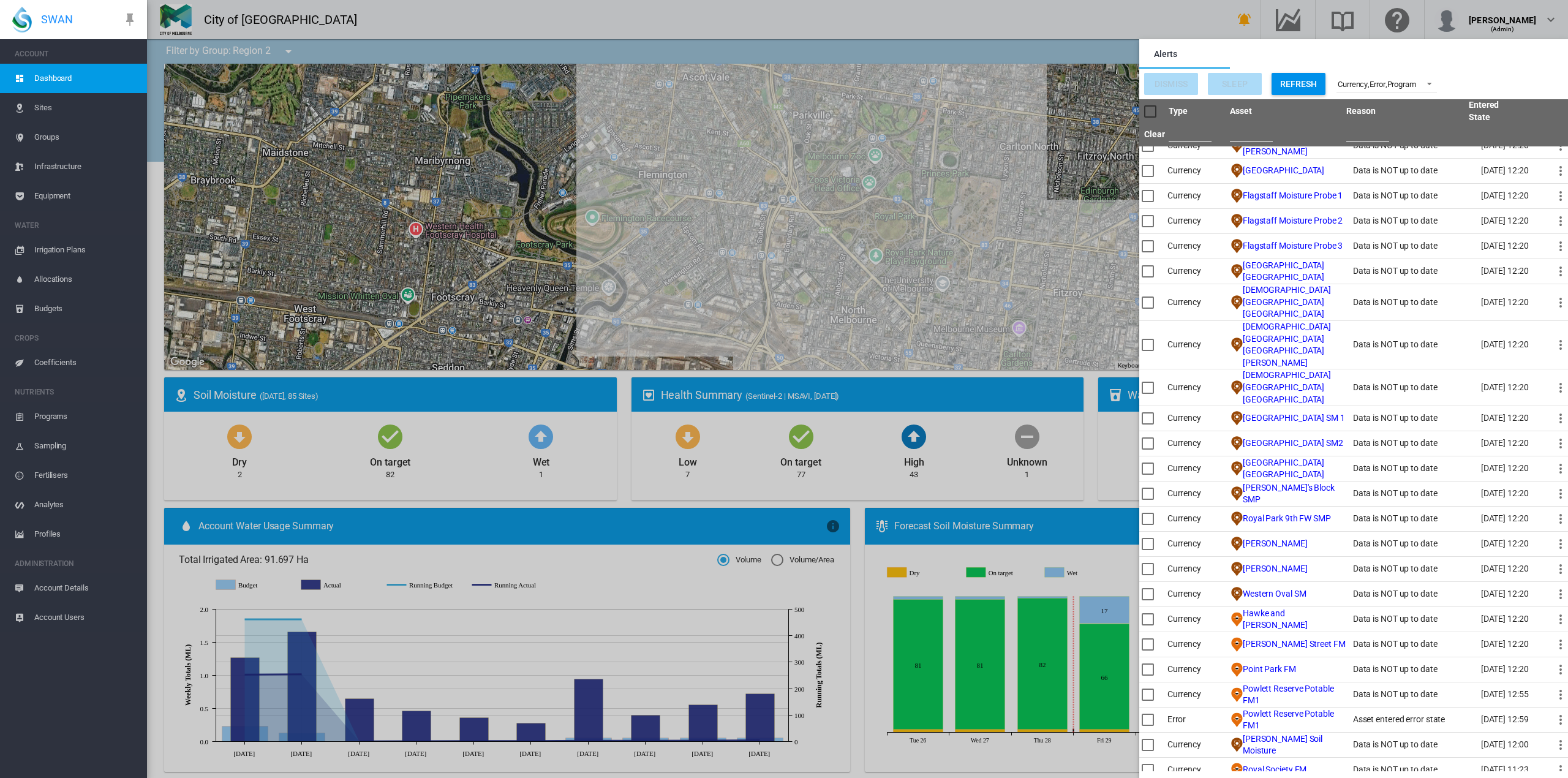
scroll to position [898, 0]
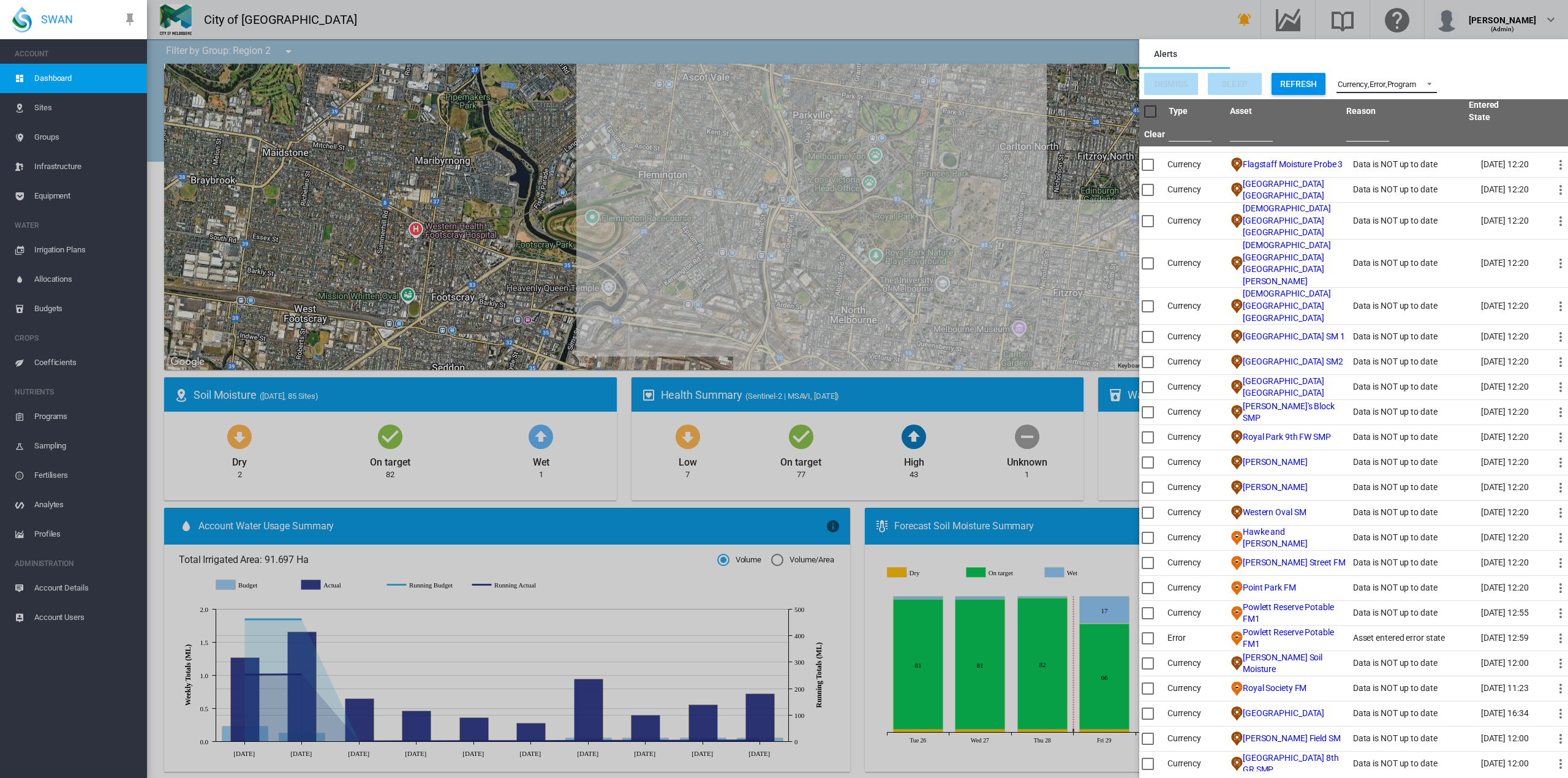
click at [1432, 80] on span at bounding box center [1426, 82] width 15 height 11
click at [1431, 80] on md-option "Currency" at bounding box center [1382, 84] width 137 height 30
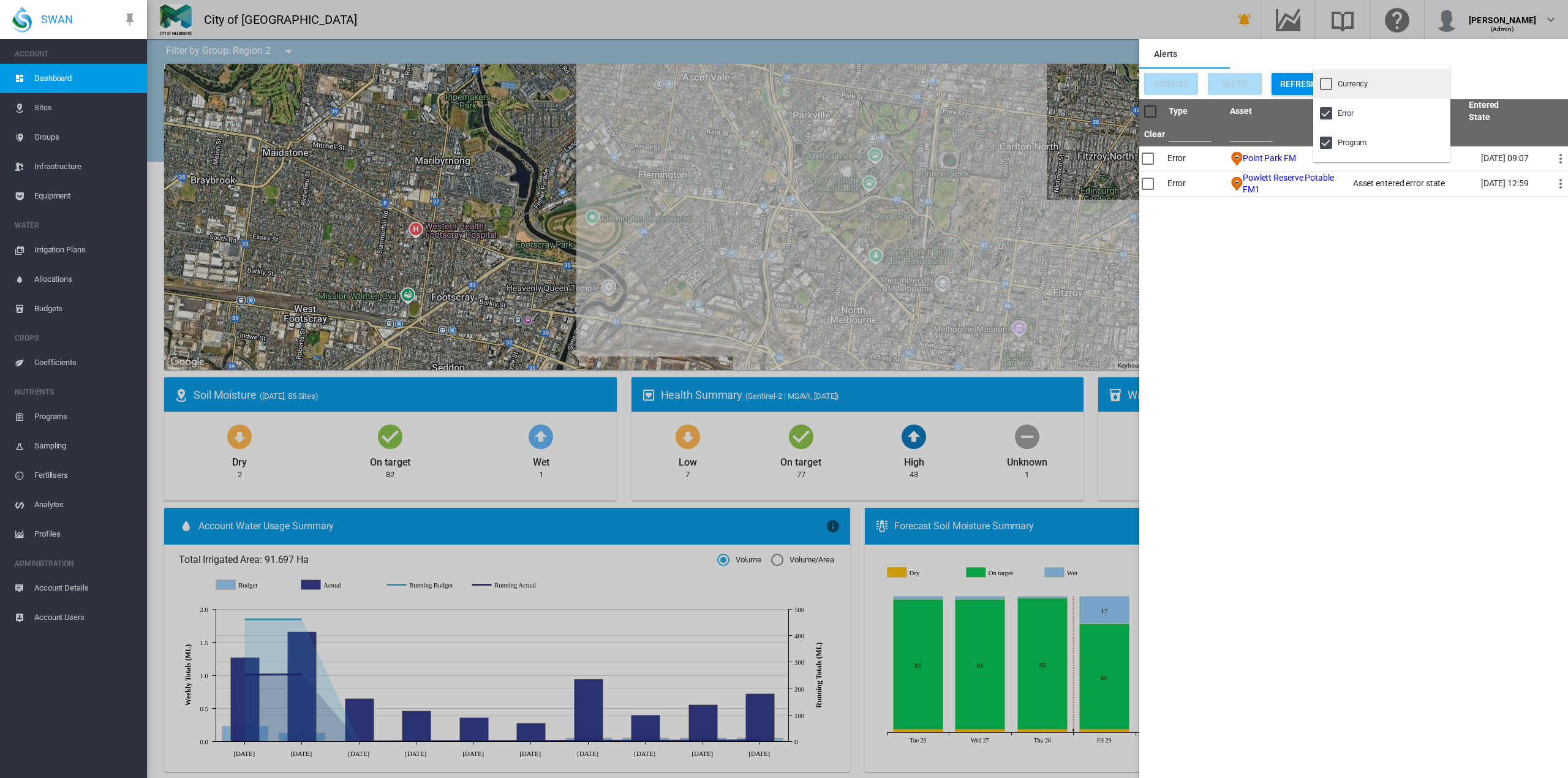
scroll to position [0, 0]
click at [1327, 82] on div at bounding box center [1325, 83] width 12 height 12
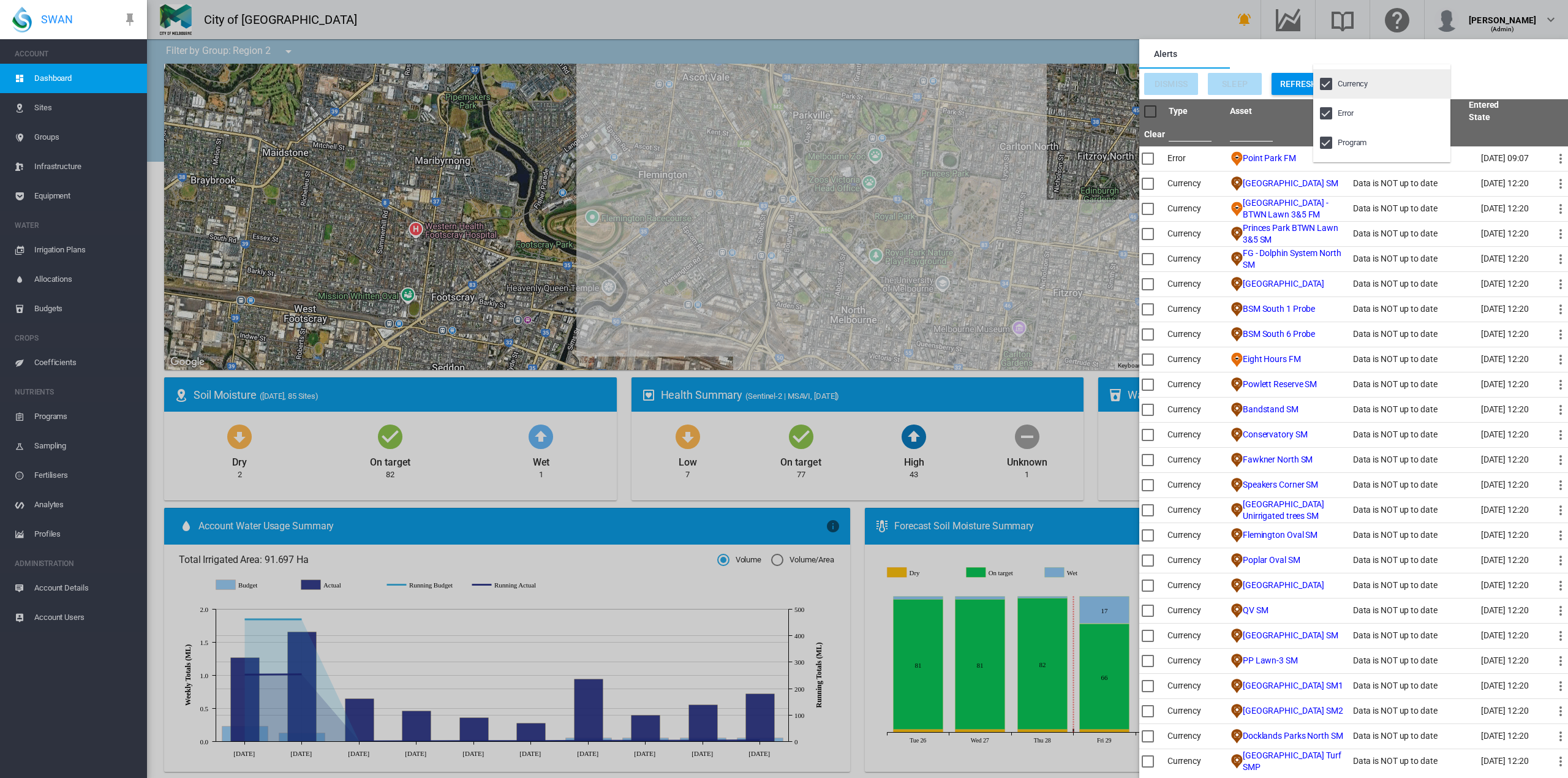
click at [1322, 82] on div at bounding box center [1325, 83] width 12 height 12
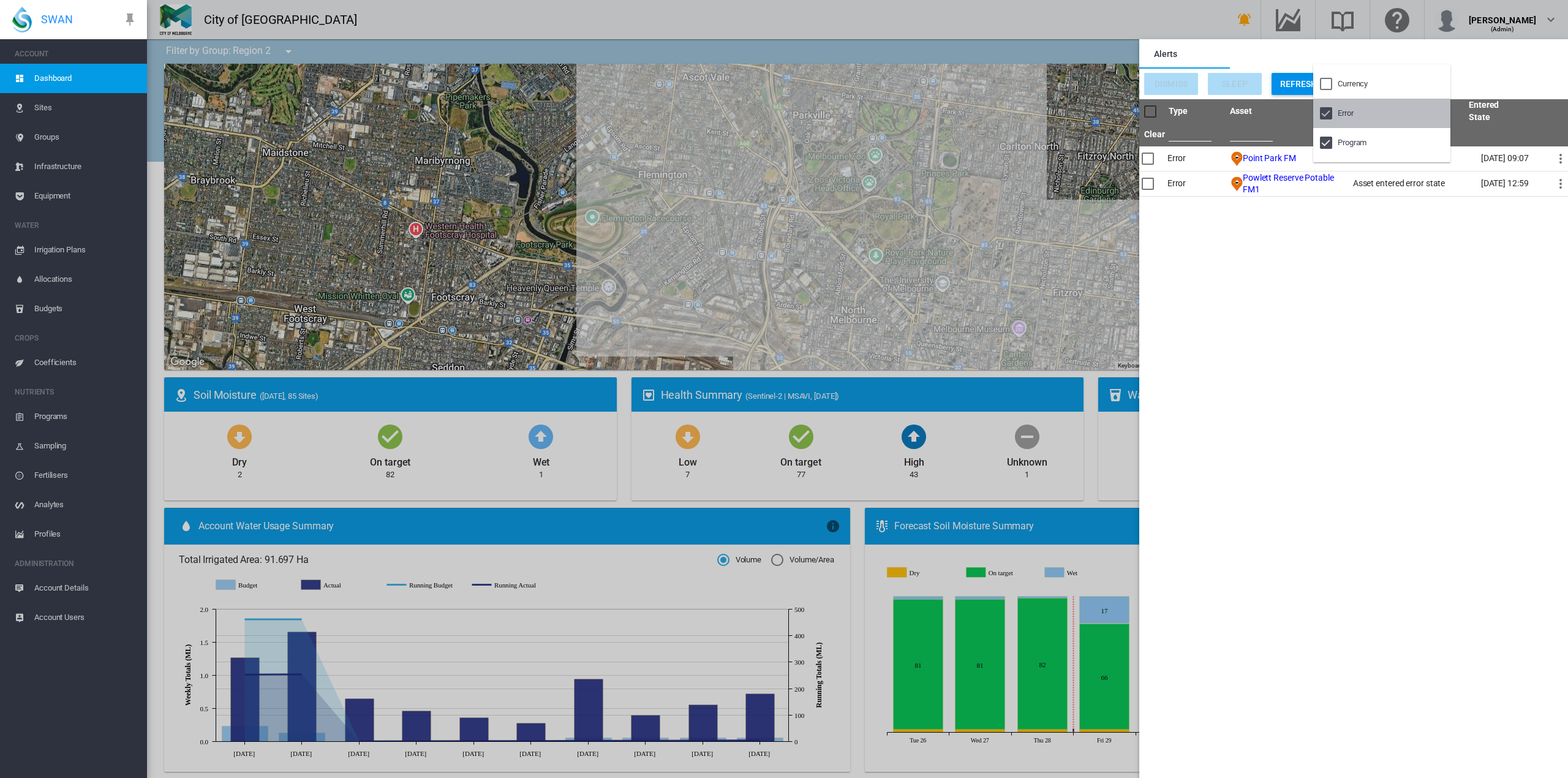
click at [1324, 115] on div at bounding box center [1325, 113] width 12 height 12
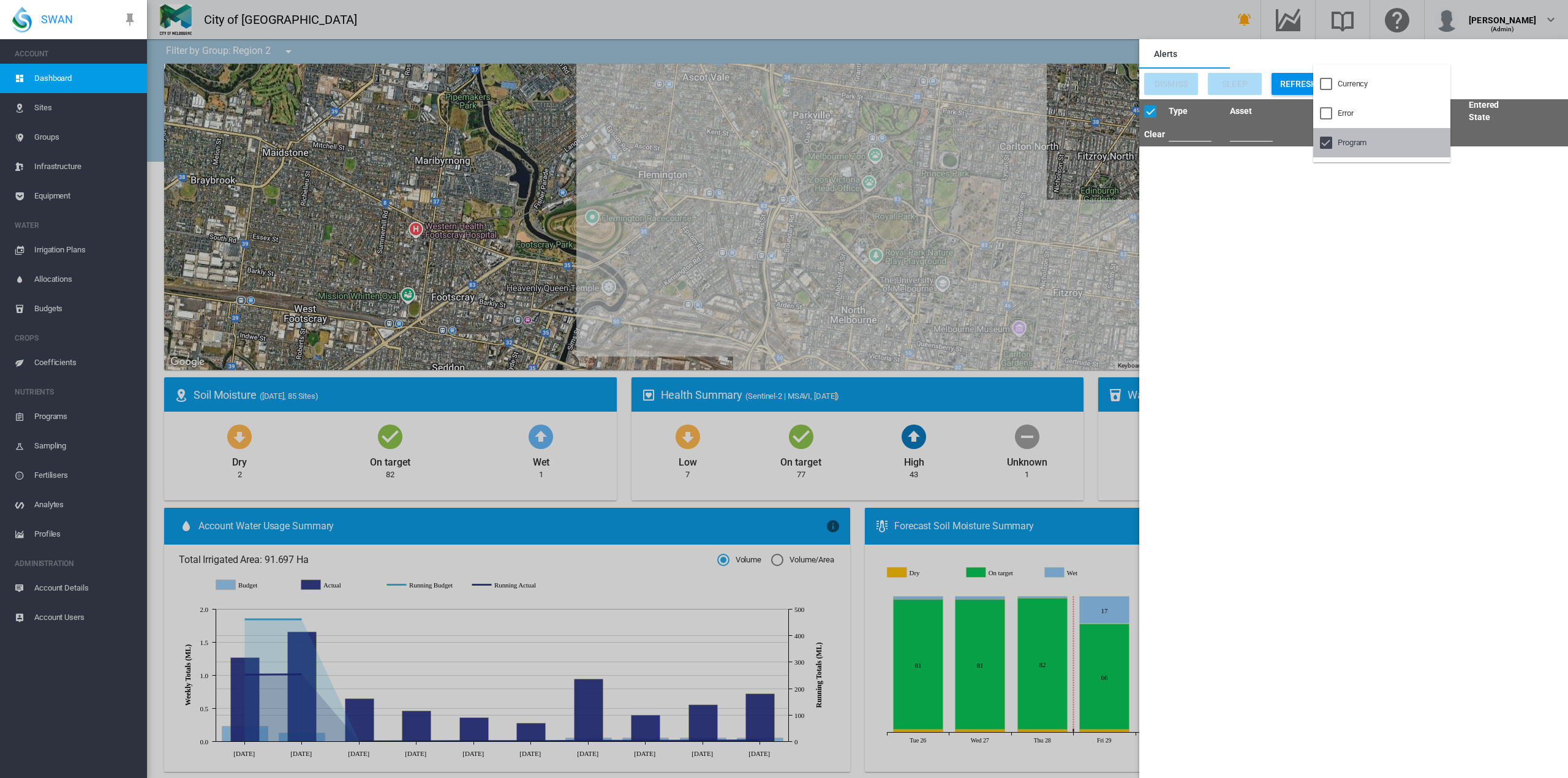
click at [1326, 140] on div at bounding box center [1325, 143] width 12 height 12
click at [1325, 82] on div at bounding box center [1325, 83] width 12 height 12
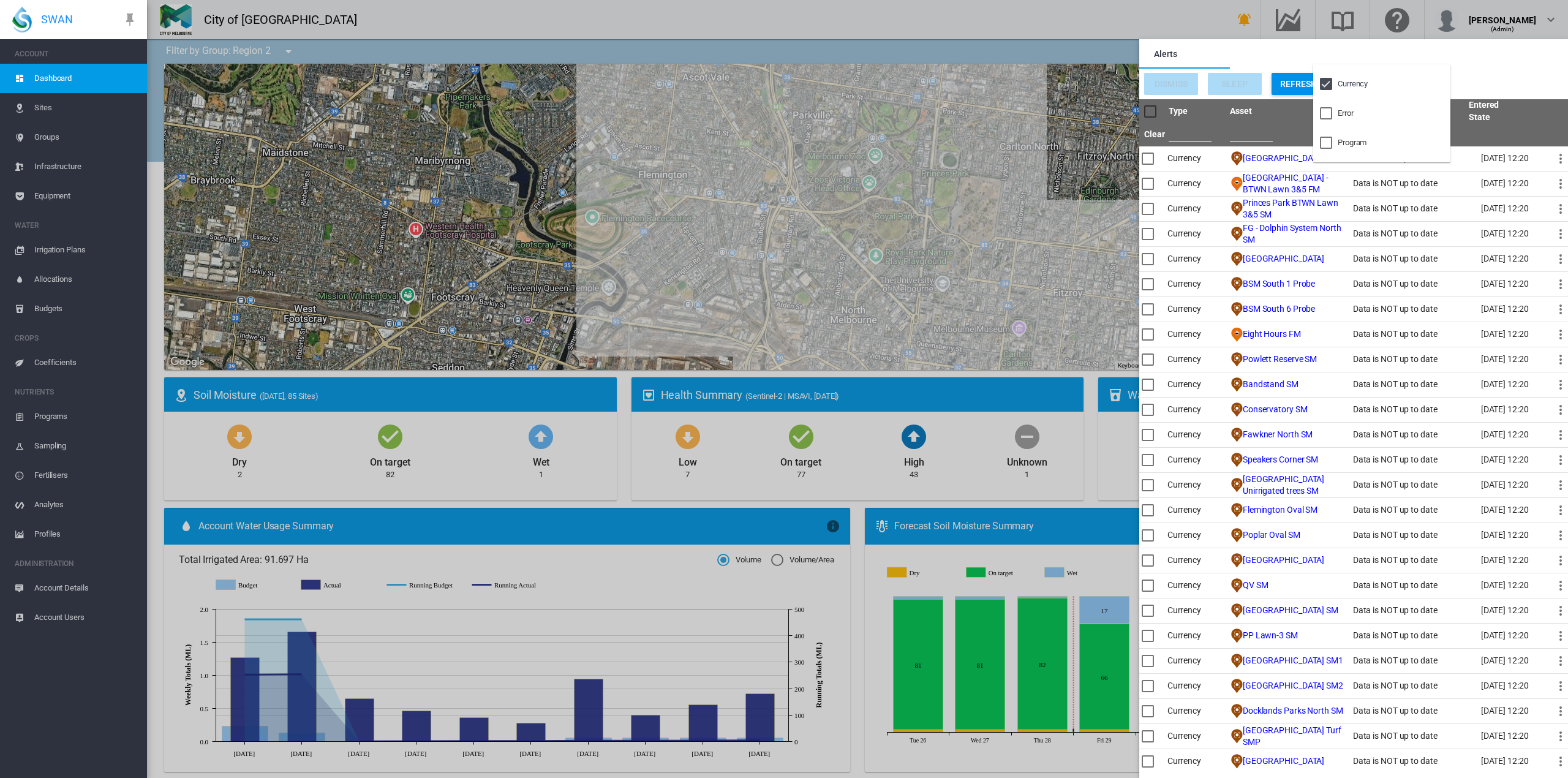
click at [1497, 77] on md-backdrop at bounding box center [784, 389] width 1568 height 778
click at [1227, 21] on md-backdrop at bounding box center [857, 389] width 1421 height 778
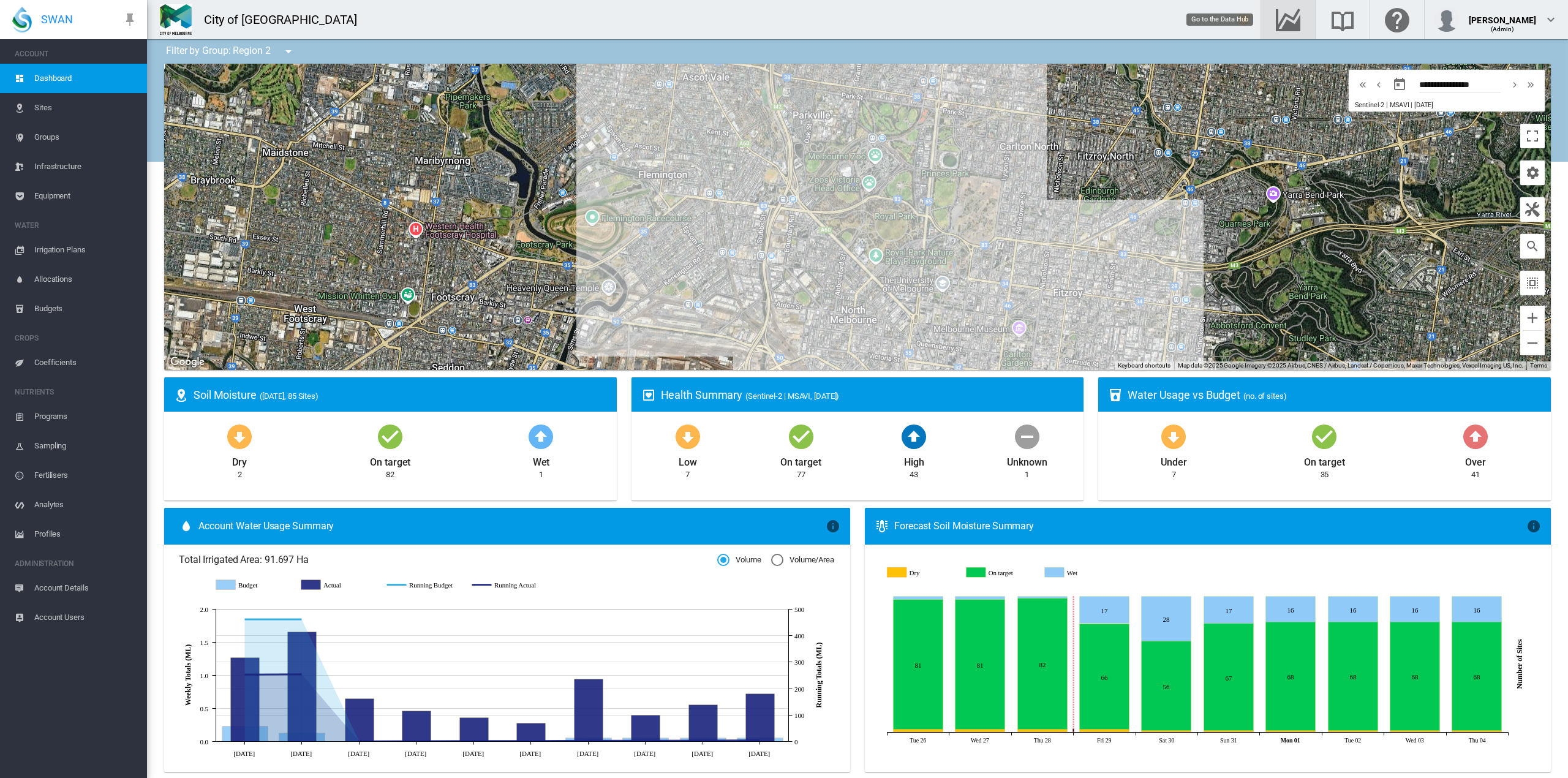
click at [1274, 22] on md-icon "Go to the Data Hub" at bounding box center [1288, 19] width 30 height 15
click at [1329, 21] on md-icon "Search the knowledge base" at bounding box center [1343, 19] width 30 height 15
click at [1277, 19] on md-icon "Go to the Data Hub" at bounding box center [1288, 19] width 30 height 15
